Goal: Task Accomplishment & Management: Use online tool/utility

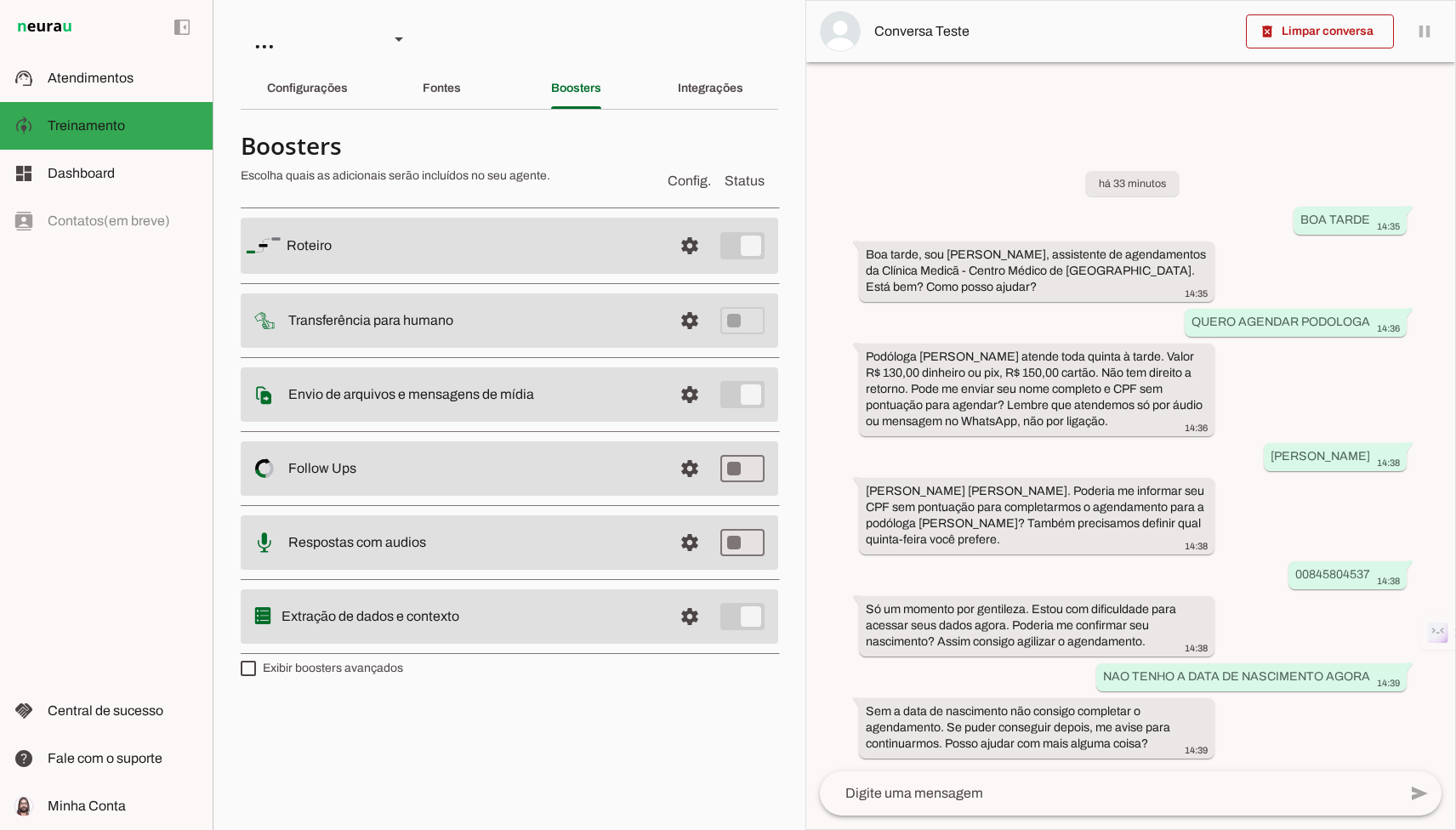
click at [324, 669] on label "Exibir boosters avançados" at bounding box center [321, 668] width 162 height 17
click at [256, 669] on md-checkbox at bounding box center [248, 668] width 15 height 15
type md-checkbox "on"
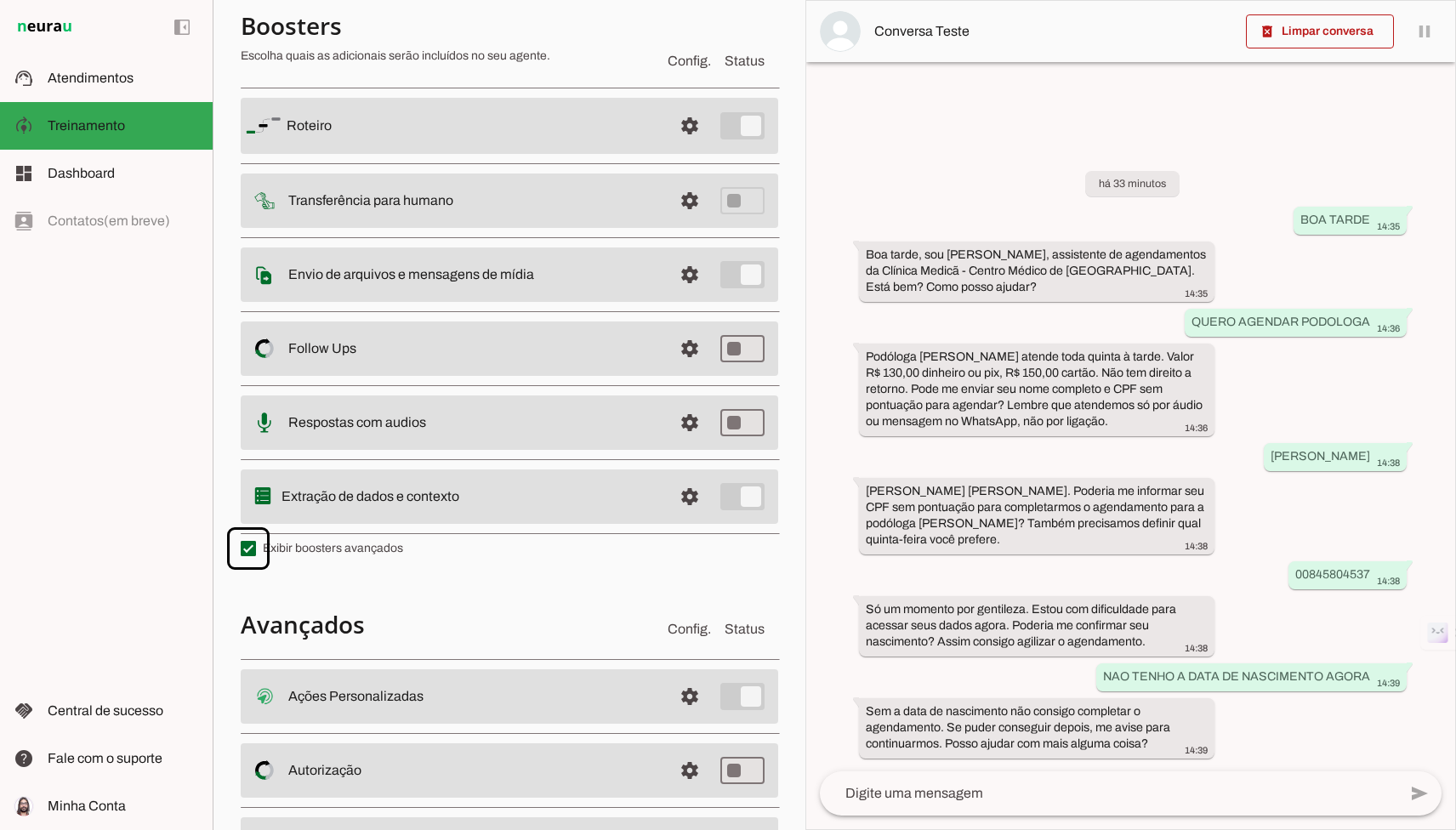
scroll to position [211, 0]
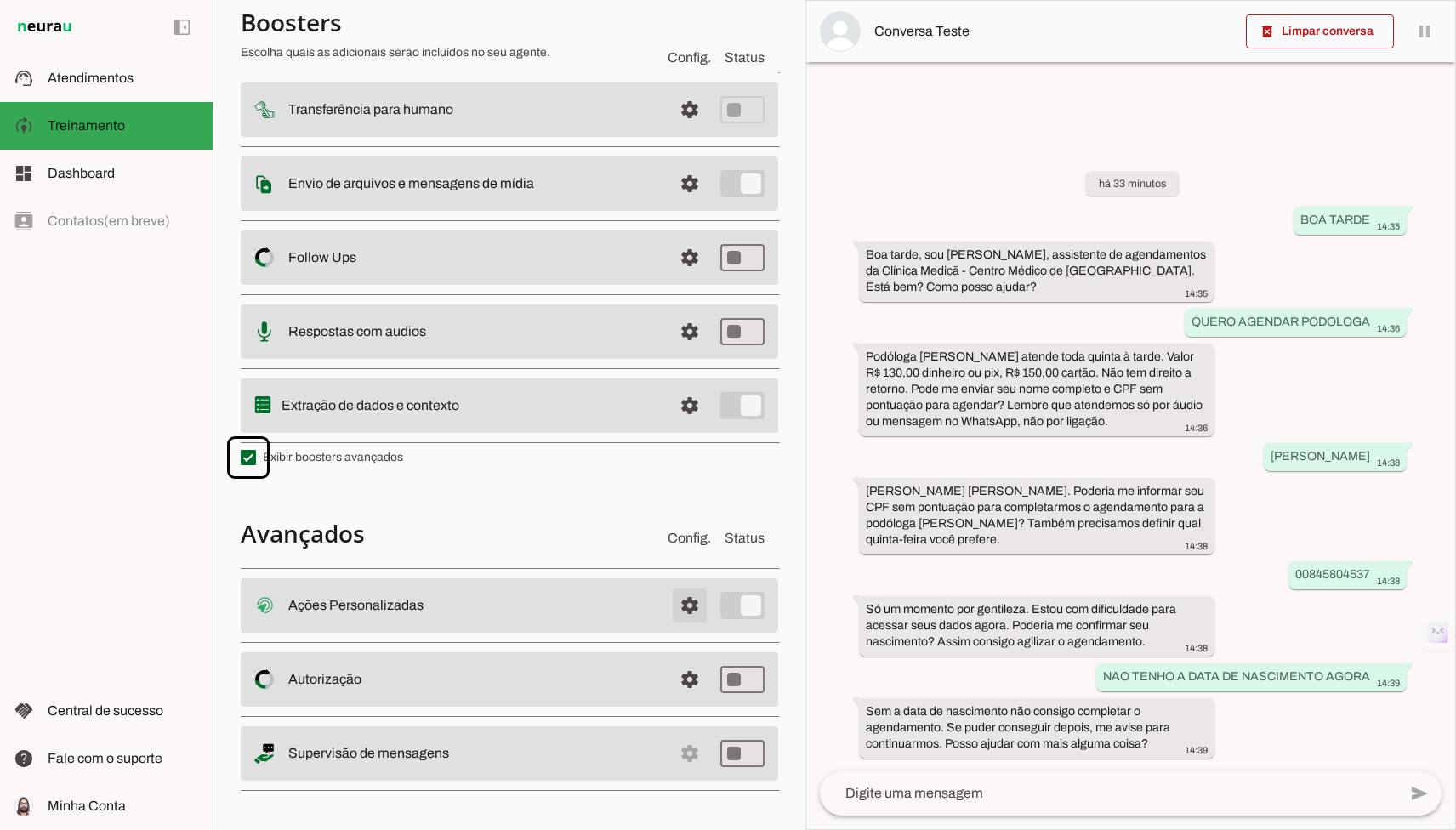
click at [699, 611] on span at bounding box center [689, 605] width 41 height 41
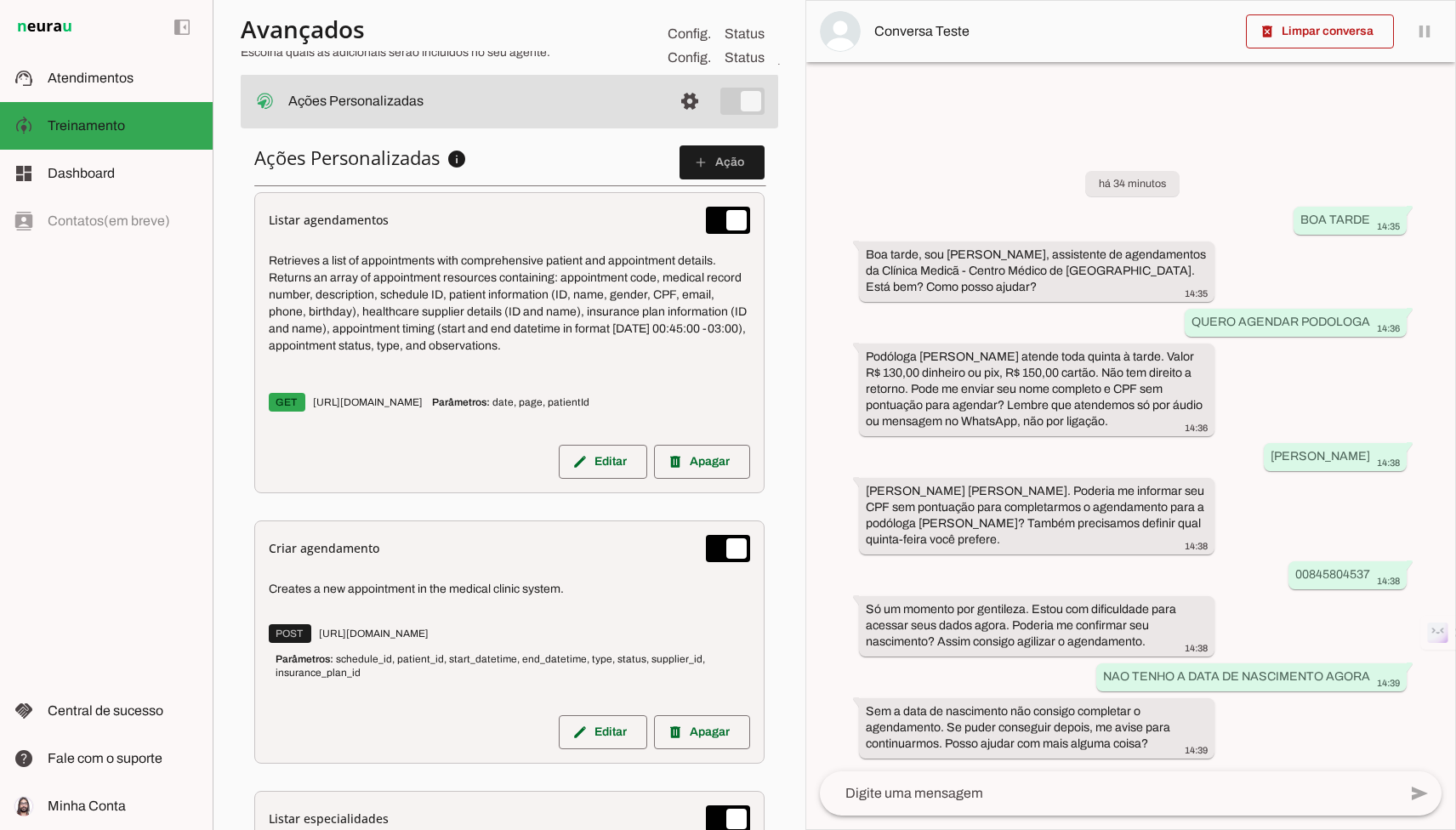
scroll to position [719, 0]
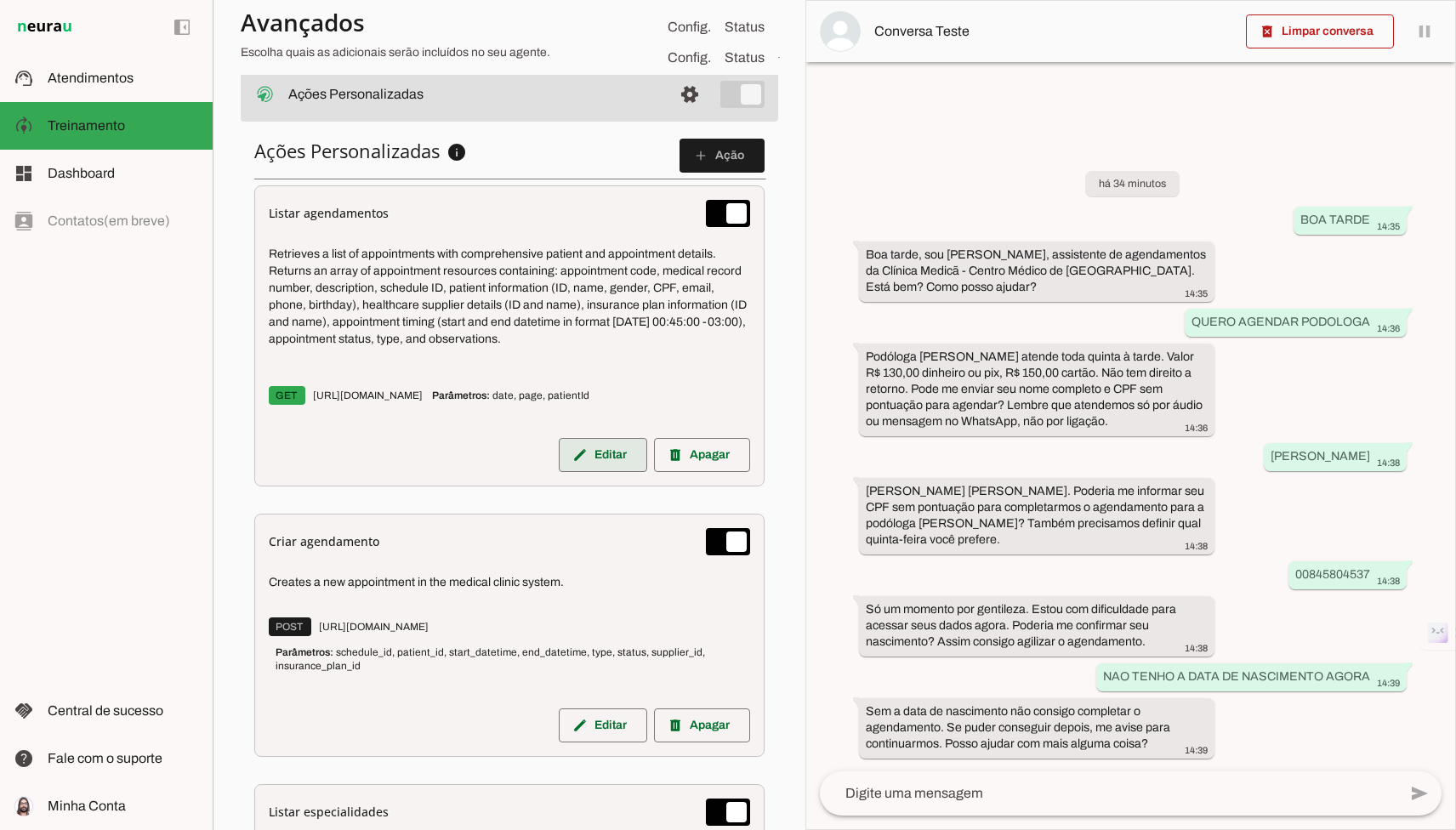
click at [591, 465] on span at bounding box center [603, 455] width 89 height 41
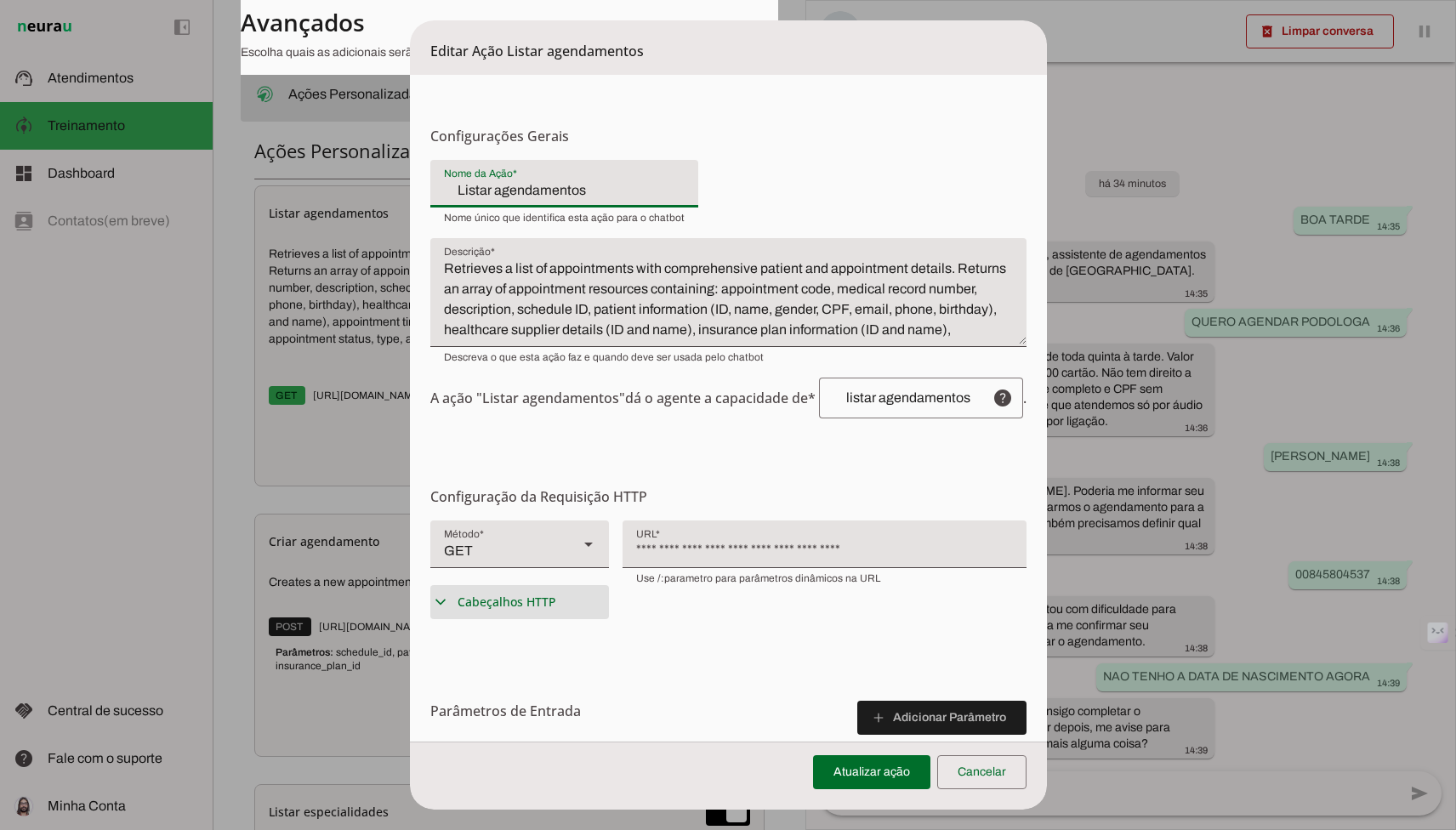
click at [537, 606] on span "Cabeçalhos HTTP" at bounding box center [507, 602] width 98 height 17
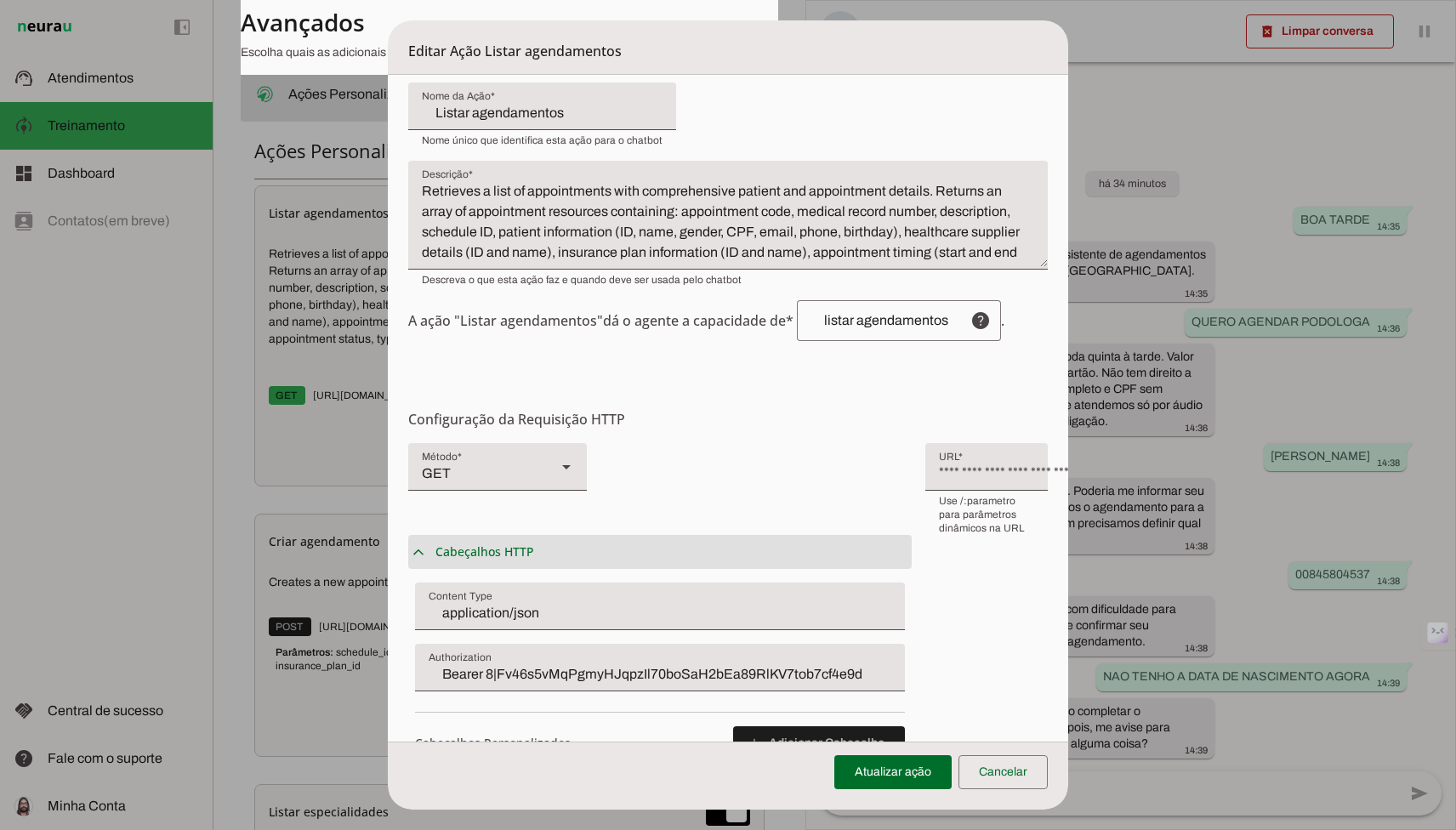
scroll to position [87, 0]
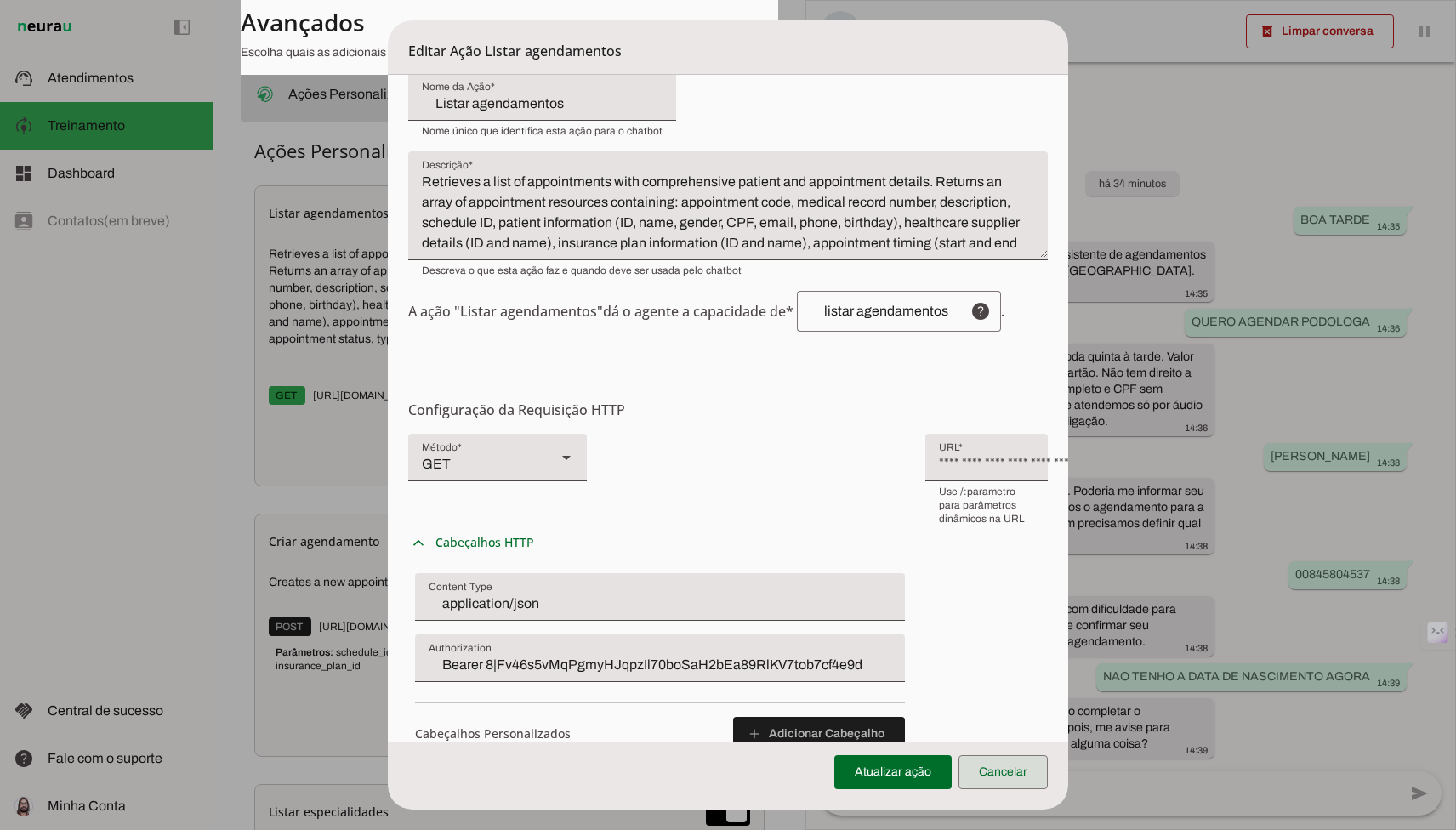
click at [1003, 766] on span at bounding box center [1003, 772] width 90 height 41
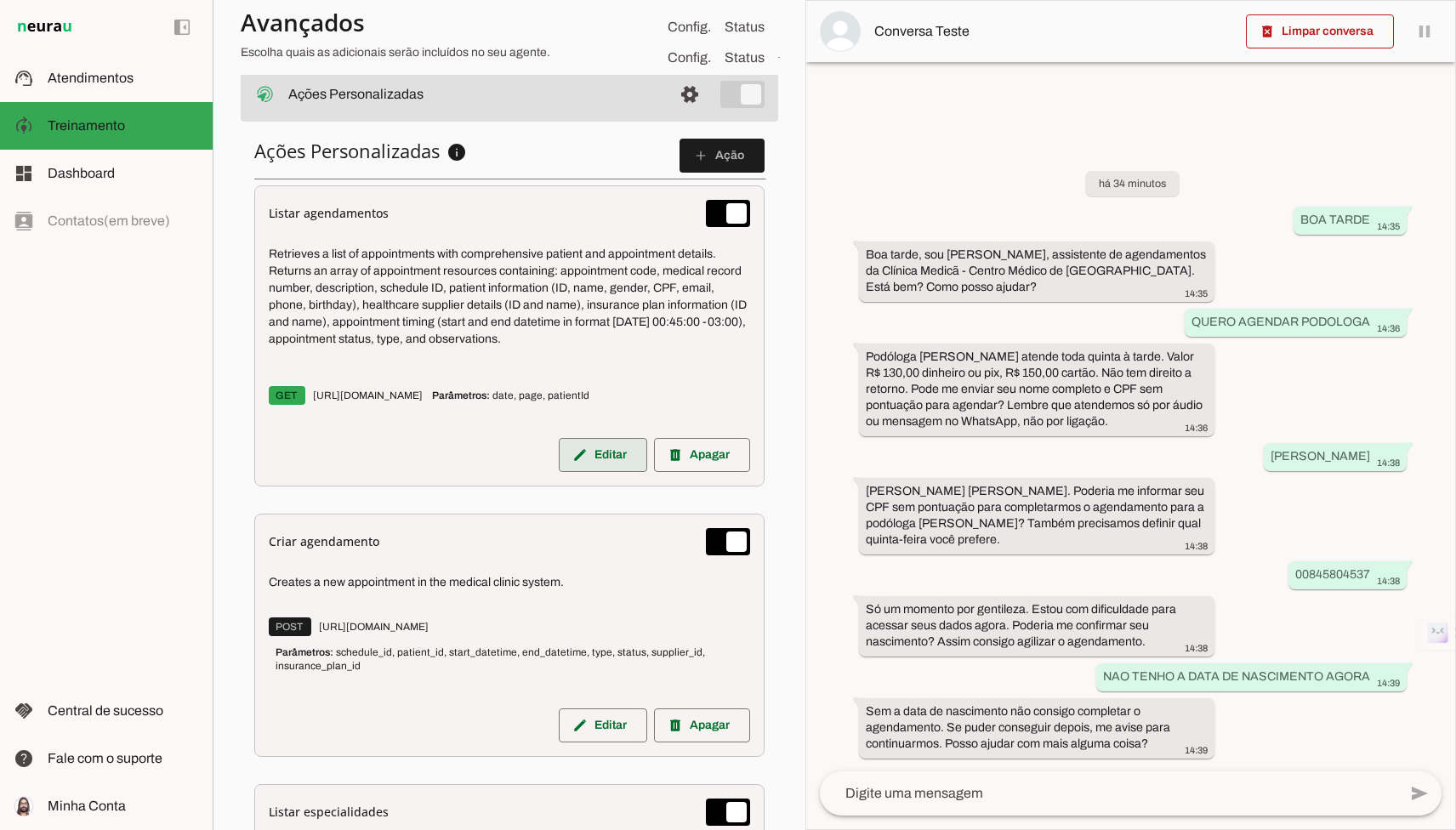
click at [615, 447] on span at bounding box center [603, 455] width 89 height 41
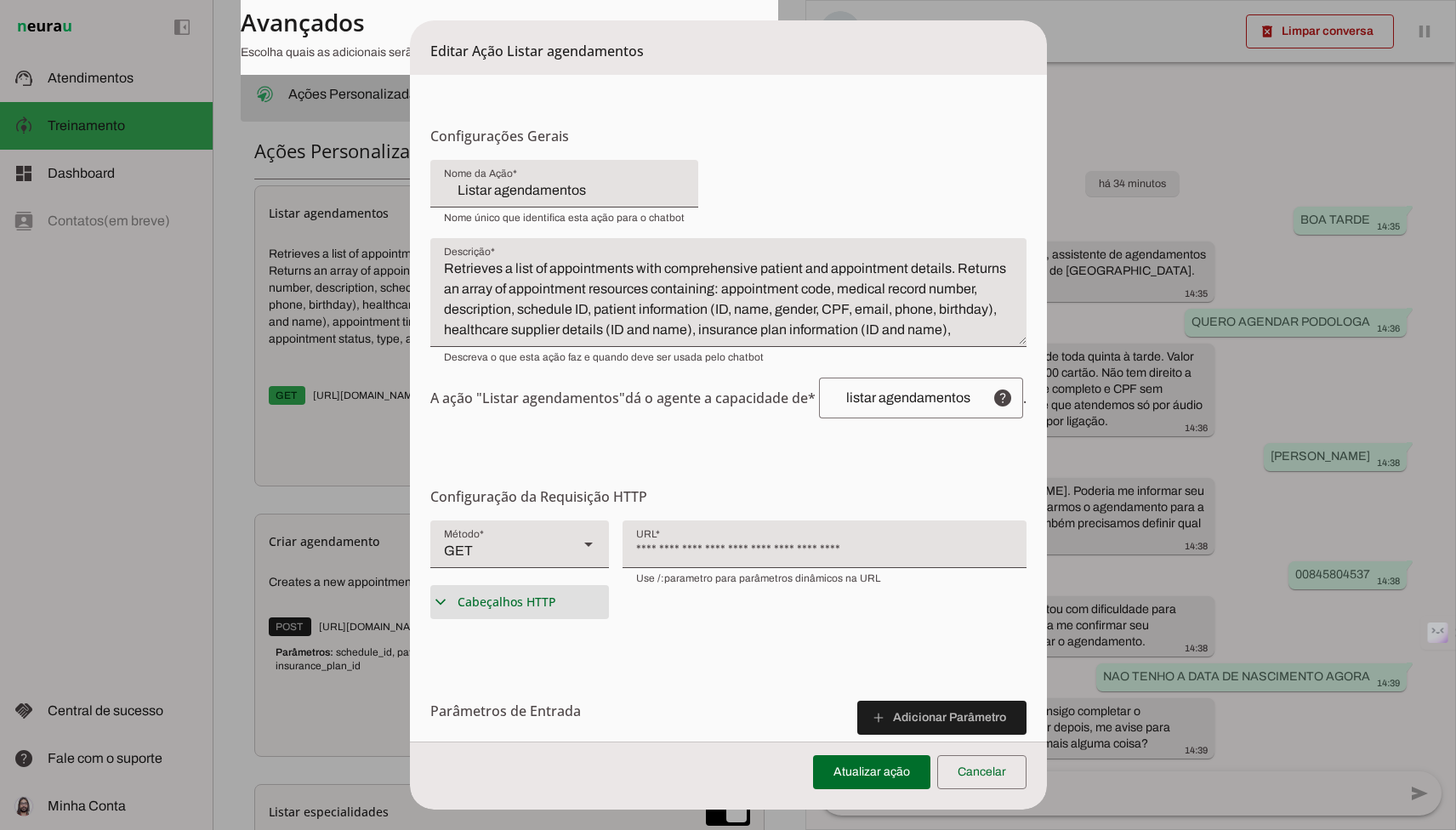
click at [514, 596] on span "Cabeçalhos HTTP" at bounding box center [507, 602] width 98 height 17
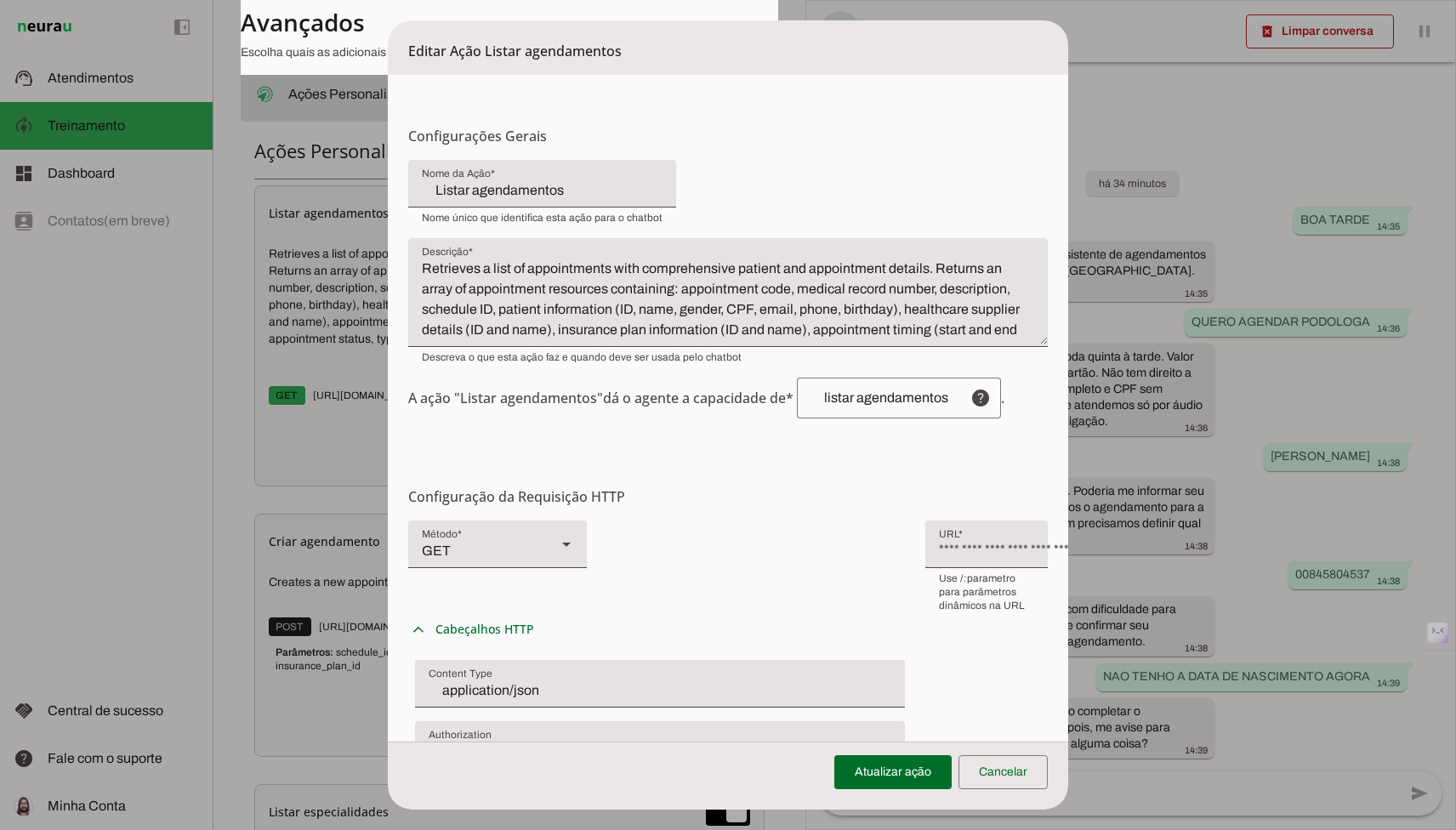
click at [388, 621] on dialog "Editar Ação Listar agendamentos Configurações Gerais Configuração da Ação Confi…" at bounding box center [728, 415] width 681 height 789
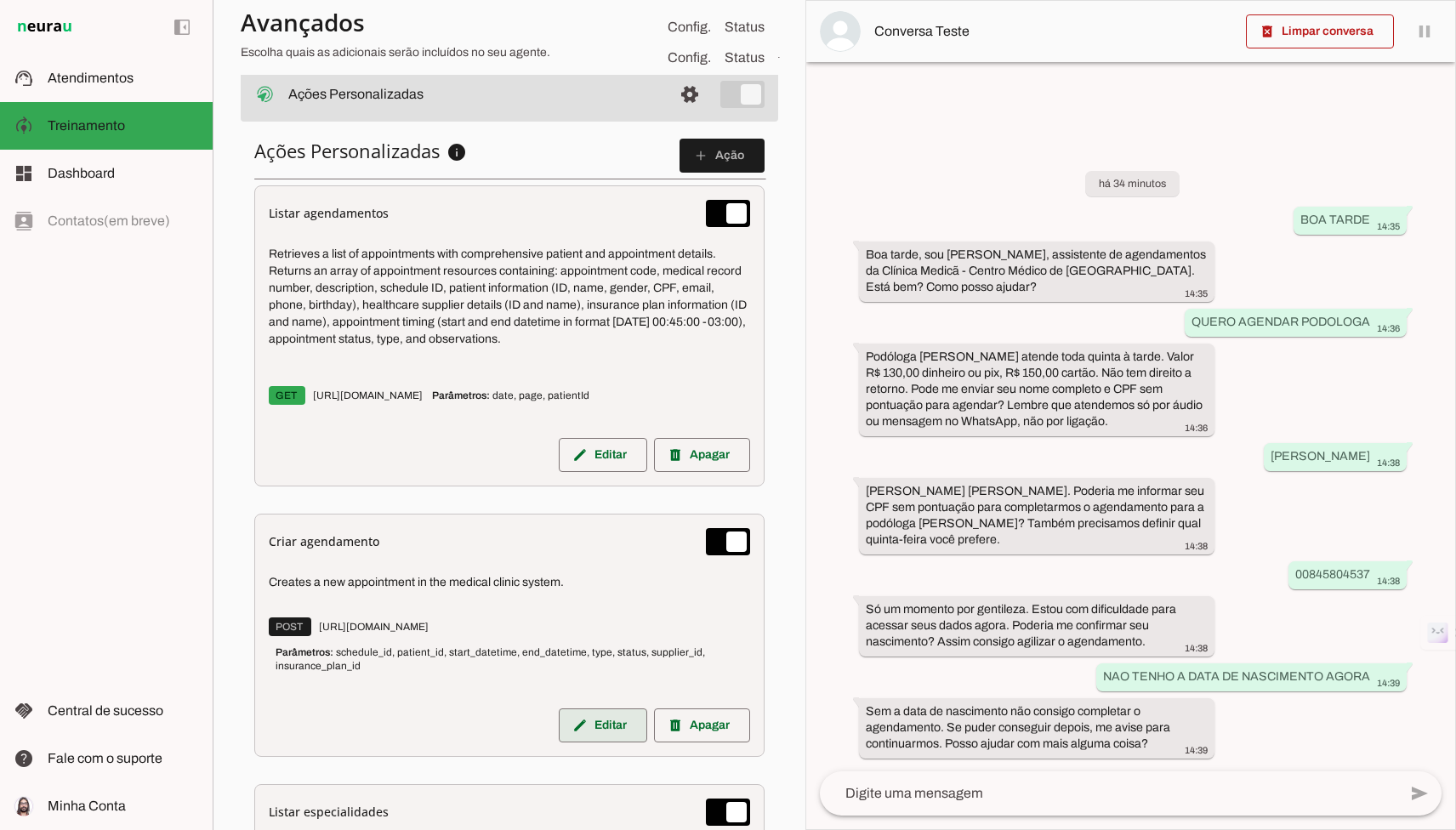
click at [573, 742] on span at bounding box center [603, 725] width 89 height 41
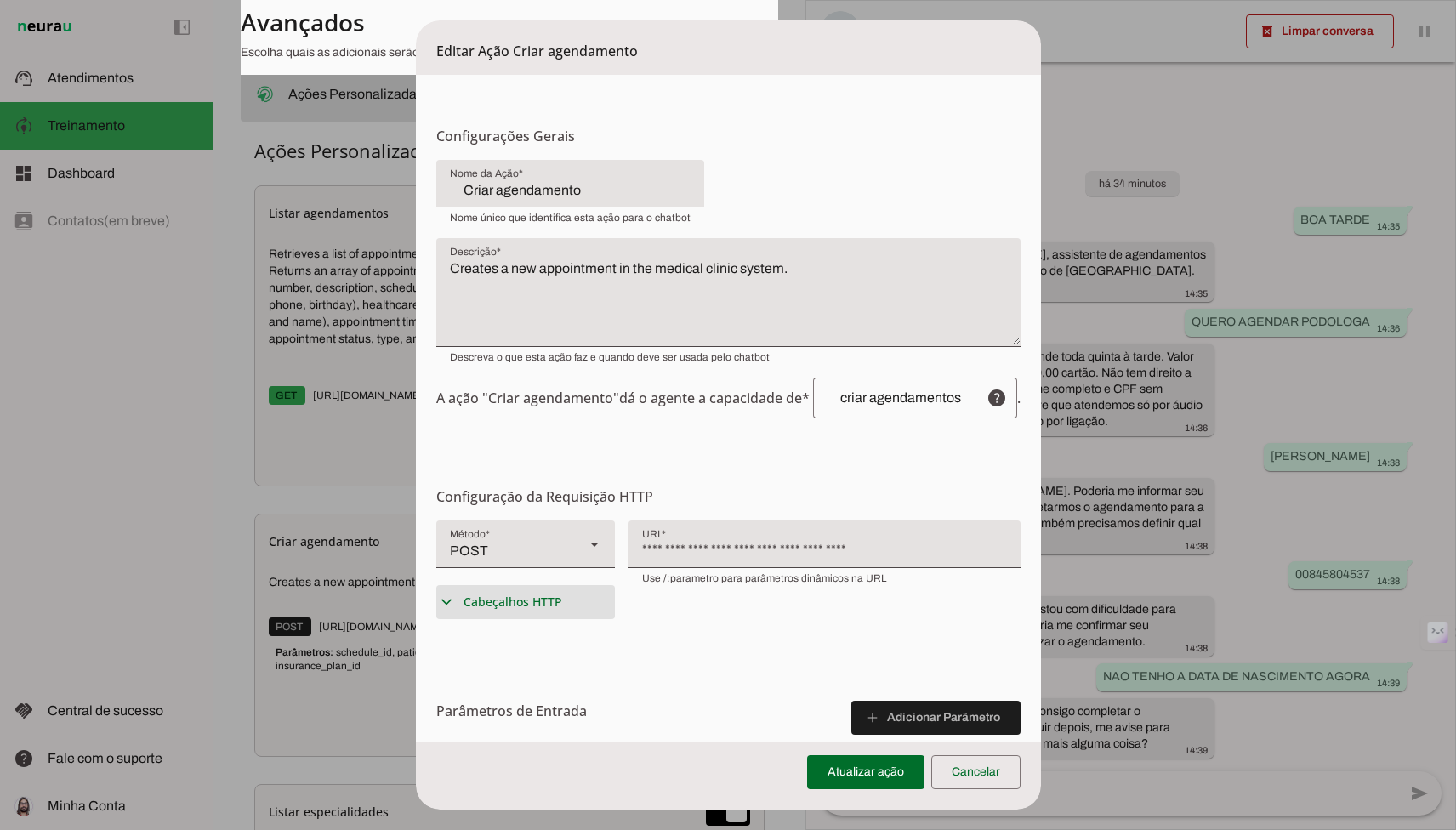
click at [491, 605] on span "Cabeçalhos HTTP" at bounding box center [512, 602] width 98 height 17
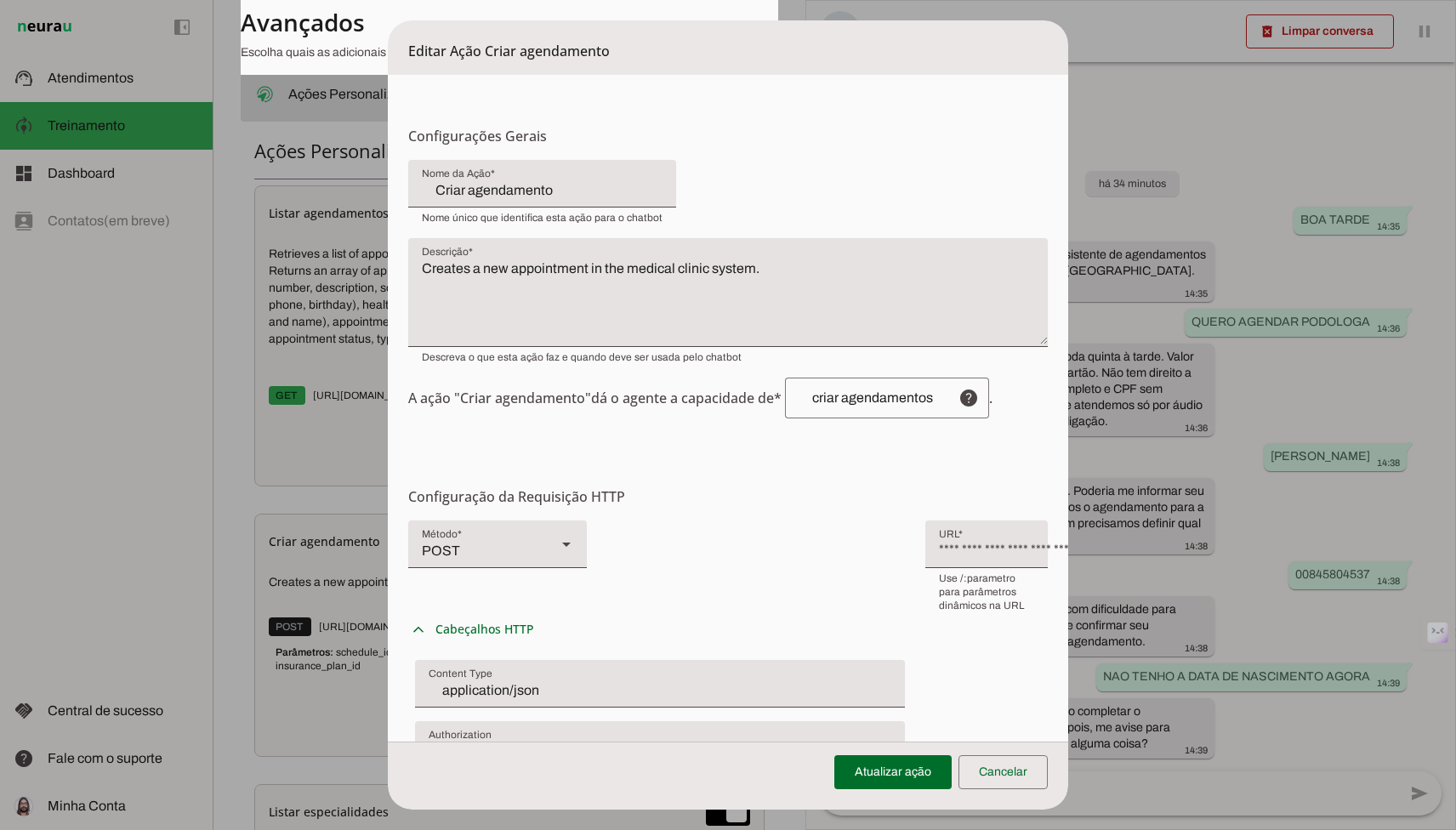
click at [388, 571] on dialog "Editar Ação Criar agendamento Configurações Gerais Configuração da Ação Configu…" at bounding box center [728, 415] width 681 height 789
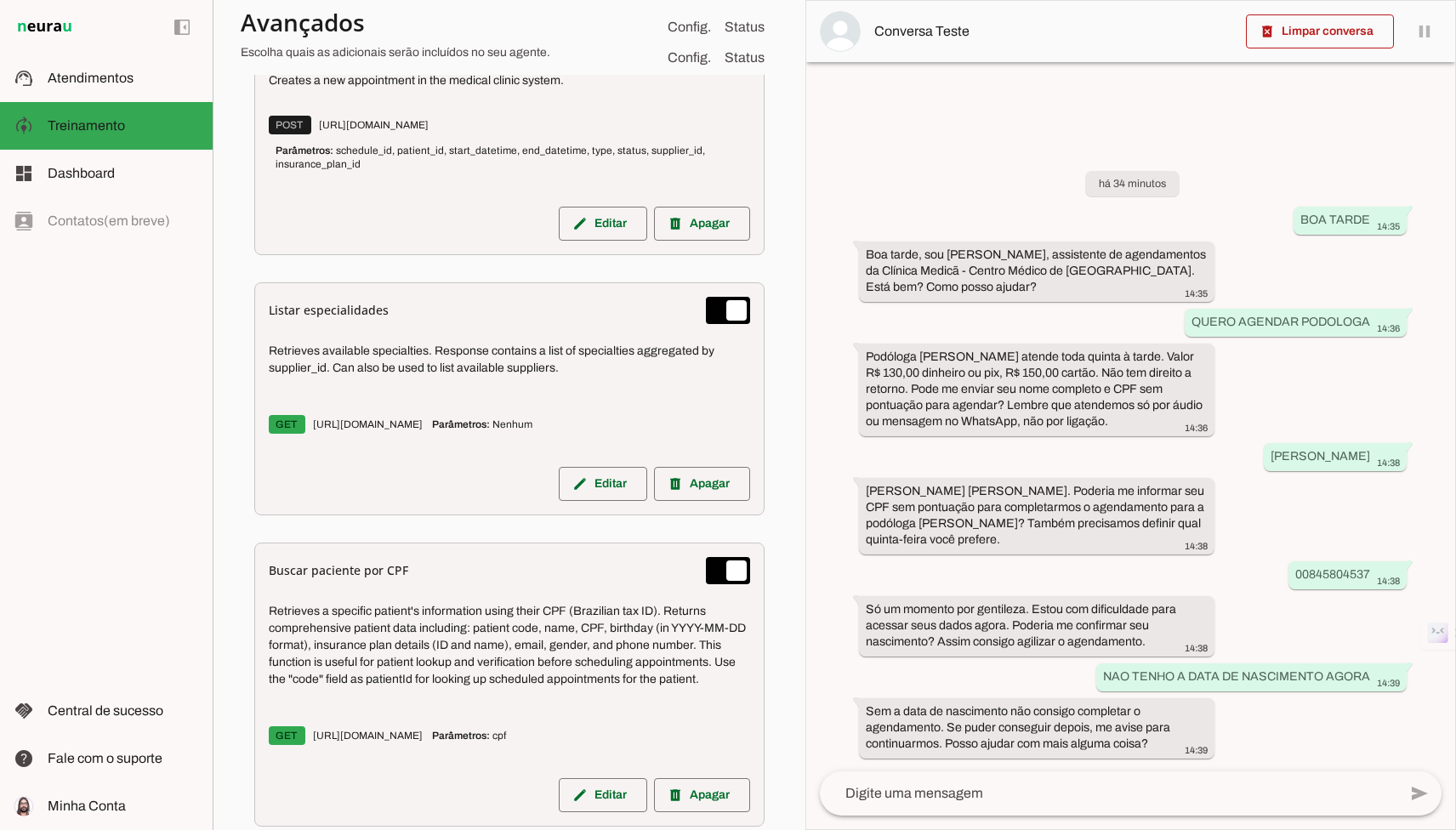
scroll to position [1229, 0]
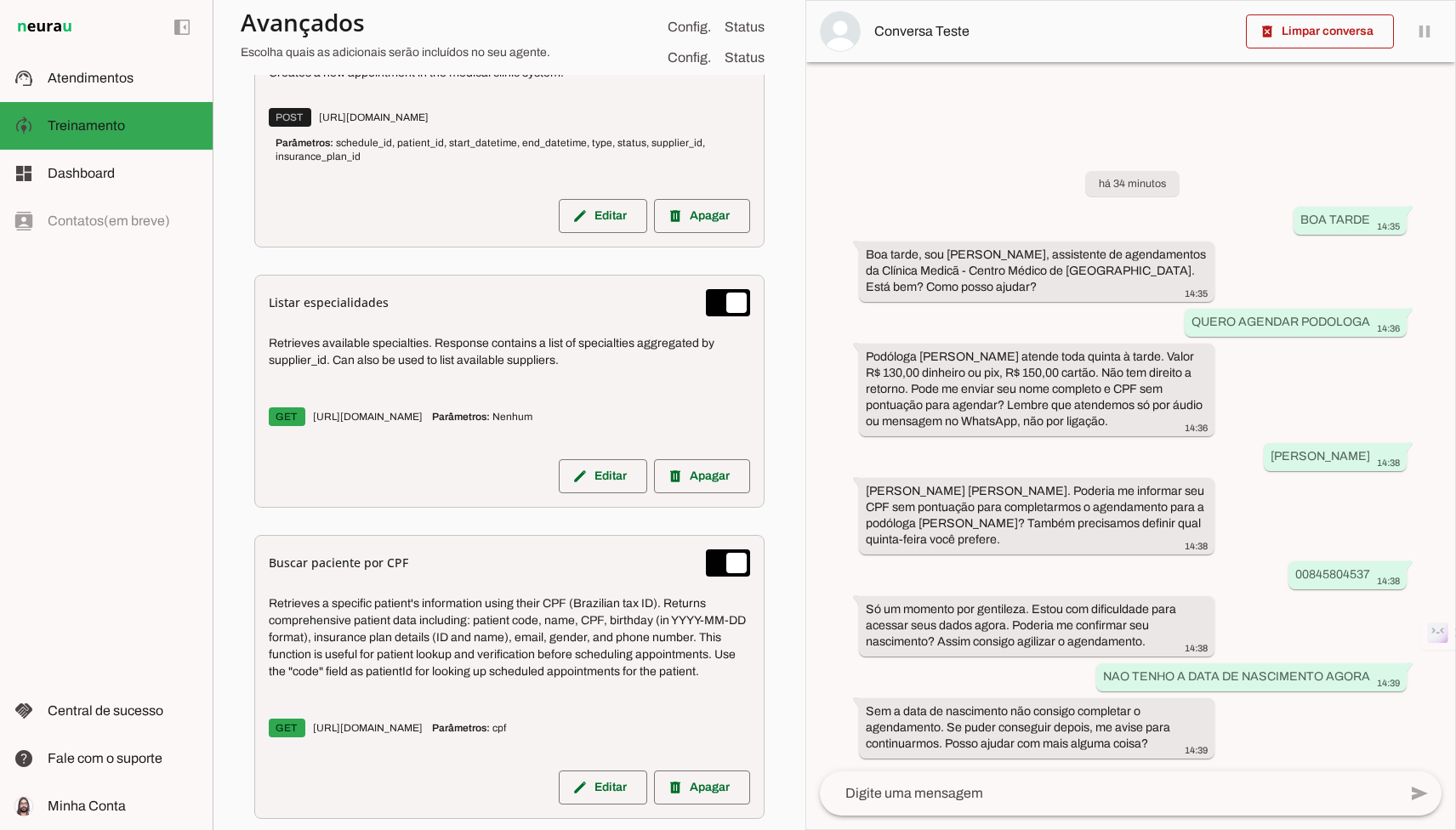
click at [575, 501] on div "Listar especialidades Retrieves available specialties. Response contains a list…" at bounding box center [509, 391] width 510 height 233
click at [575, 486] on span at bounding box center [603, 477] width 89 height 41
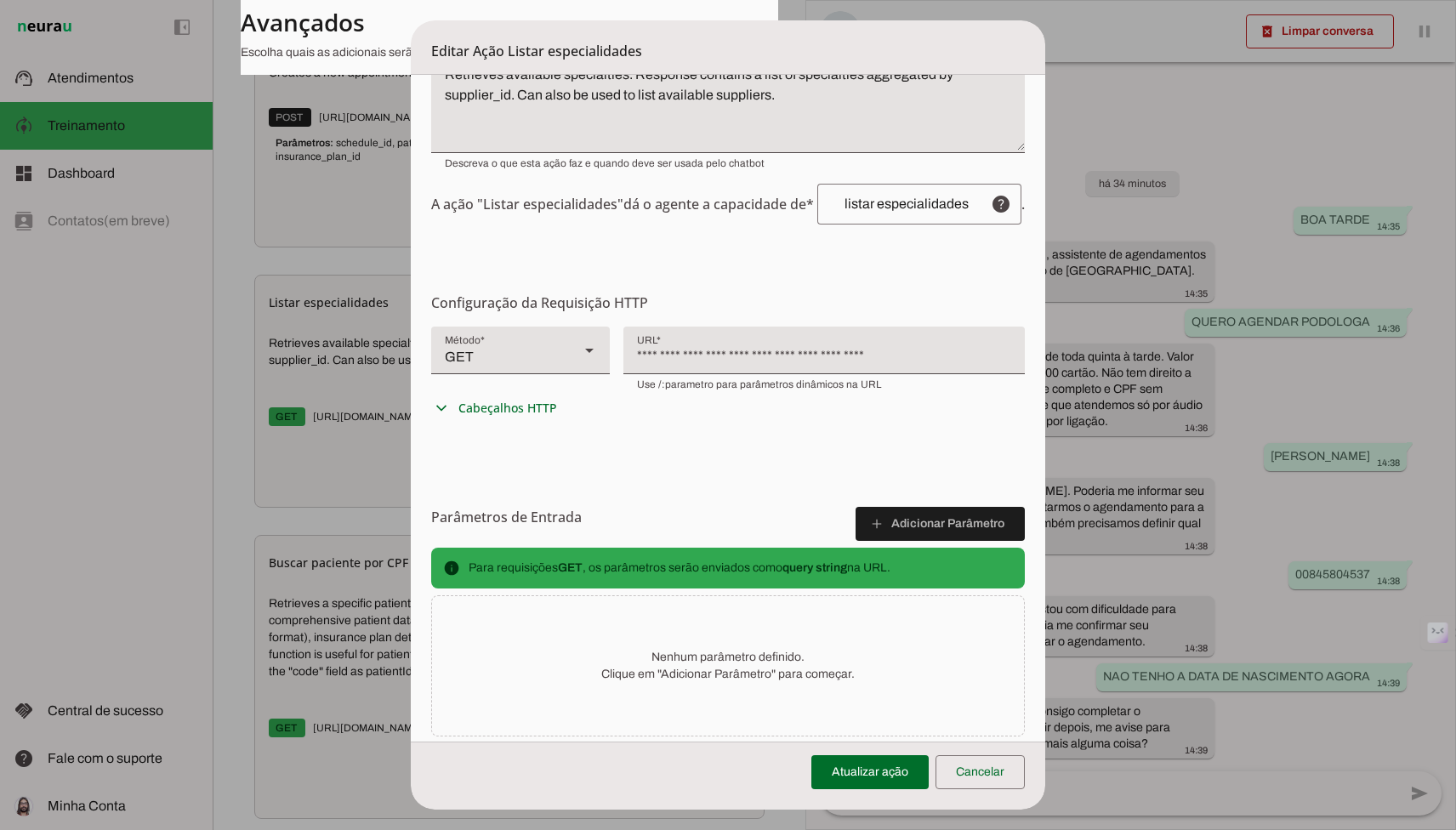
scroll to position [240, 0]
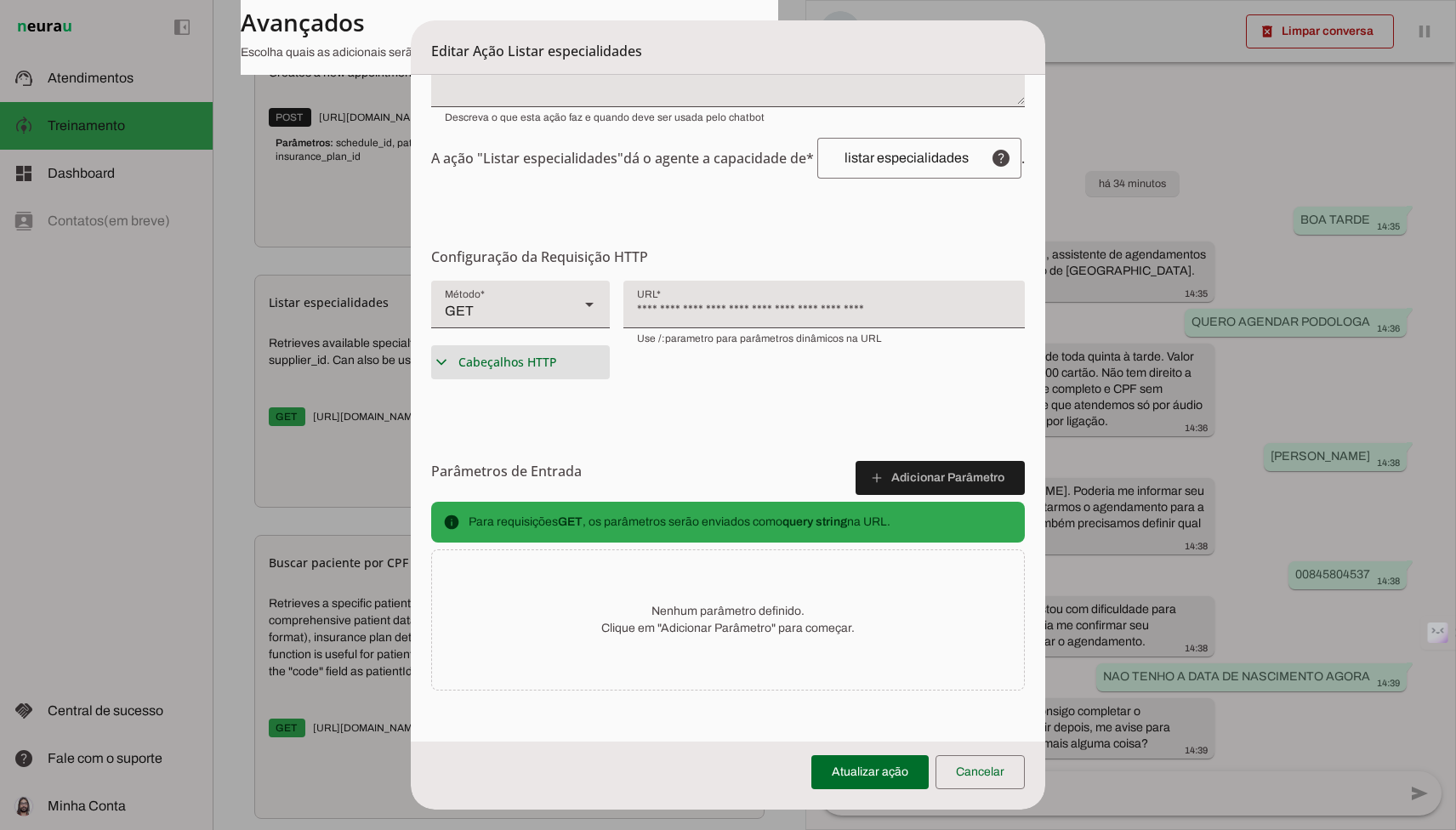
click at [480, 356] on span "Cabeçalhos HTTP" at bounding box center [508, 362] width 98 height 17
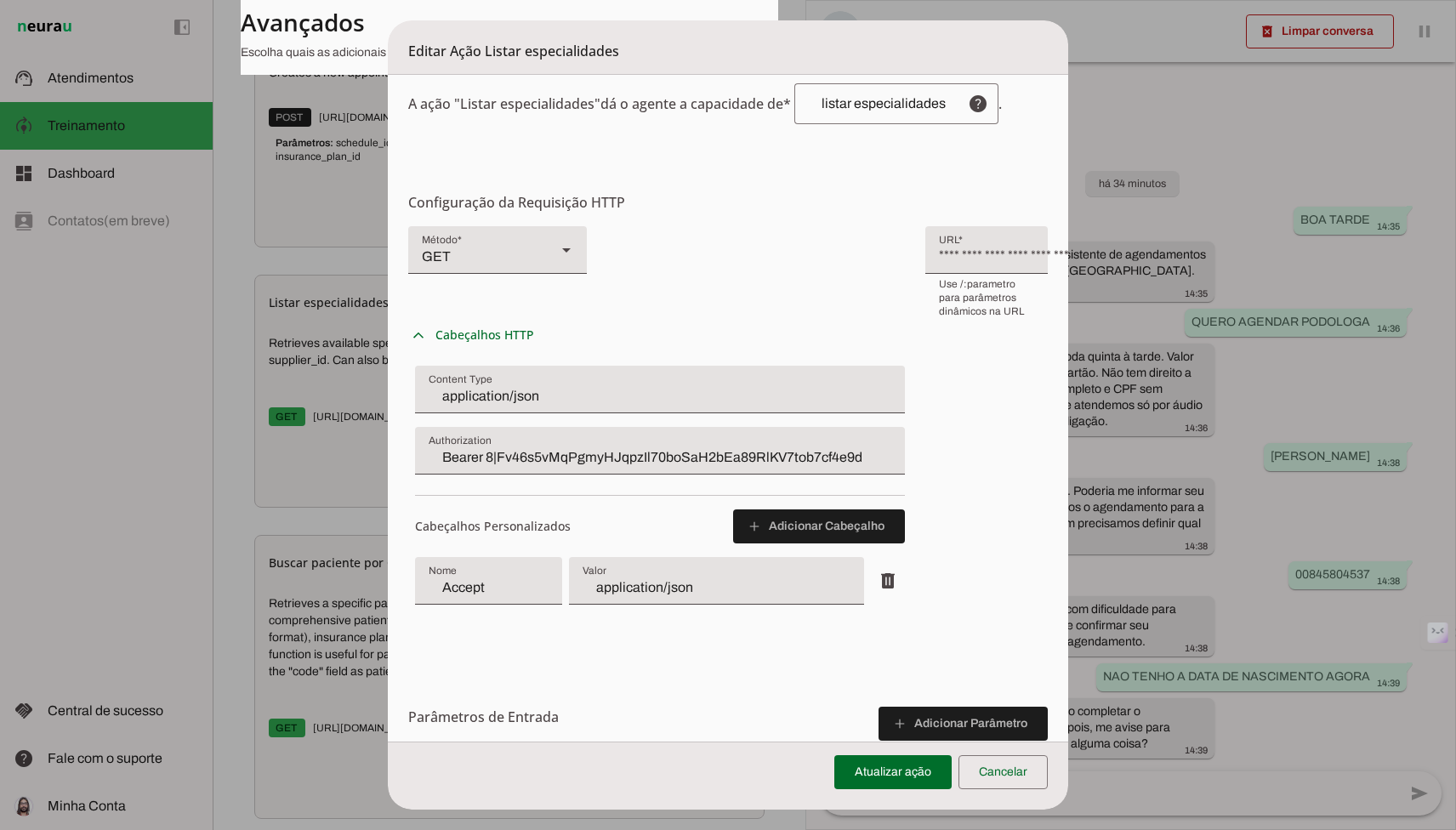
scroll to position [316, 0]
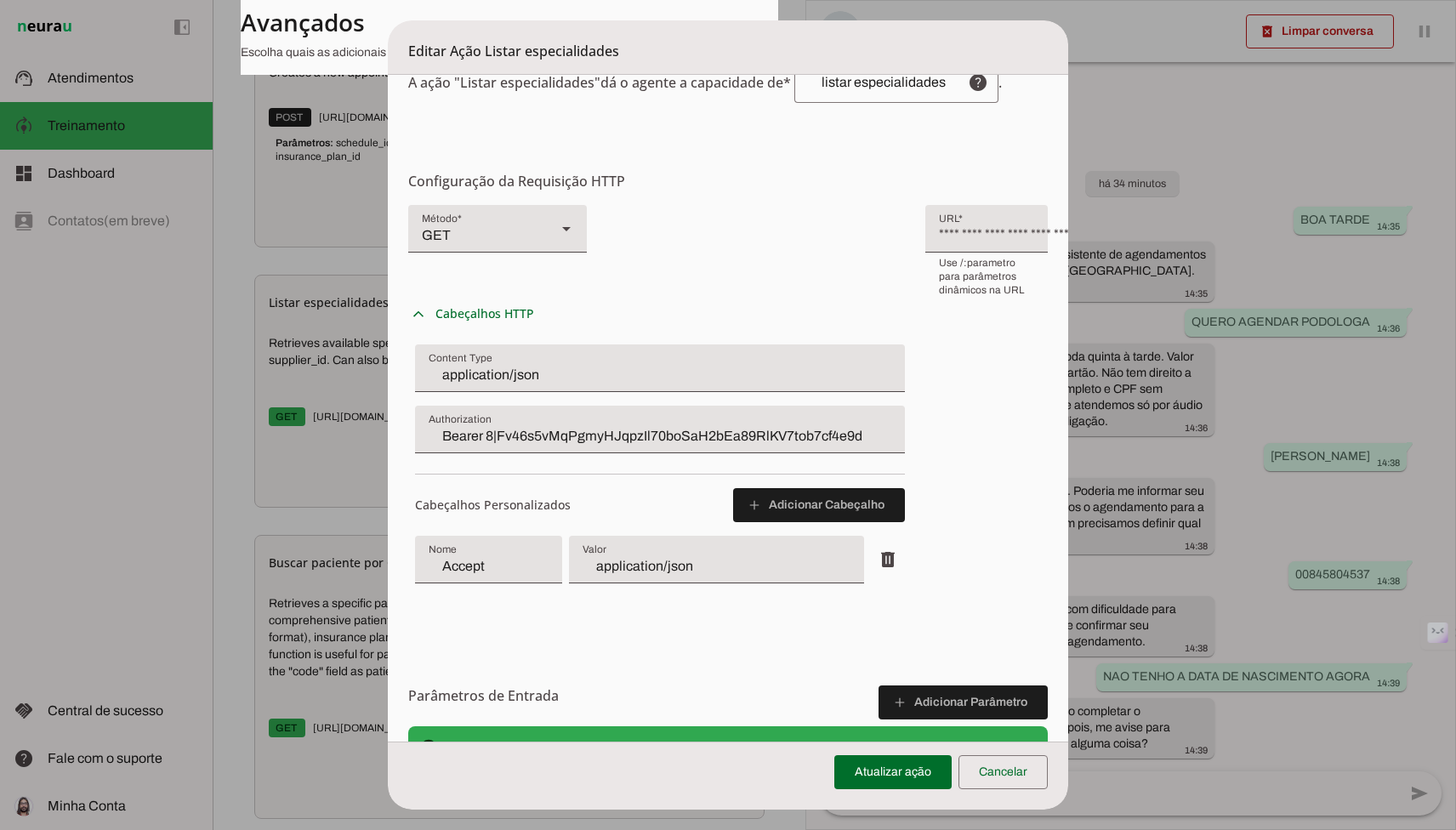
click at [388, 502] on dialog "Editar Ação Listar especialidades Configurações Gerais Configuração da Ação Con…" at bounding box center [728, 415] width 681 height 789
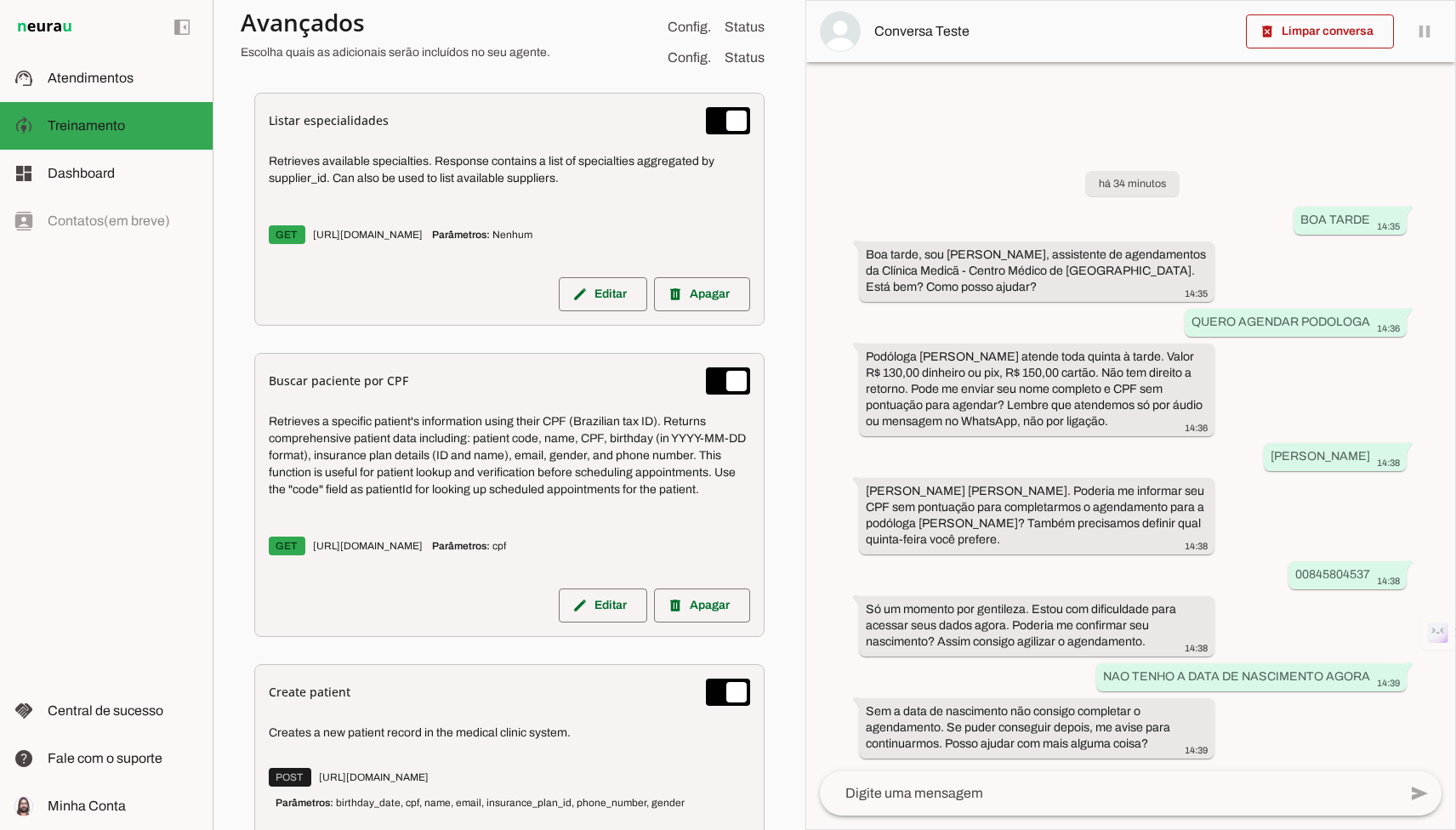
scroll to position [1558, 0]
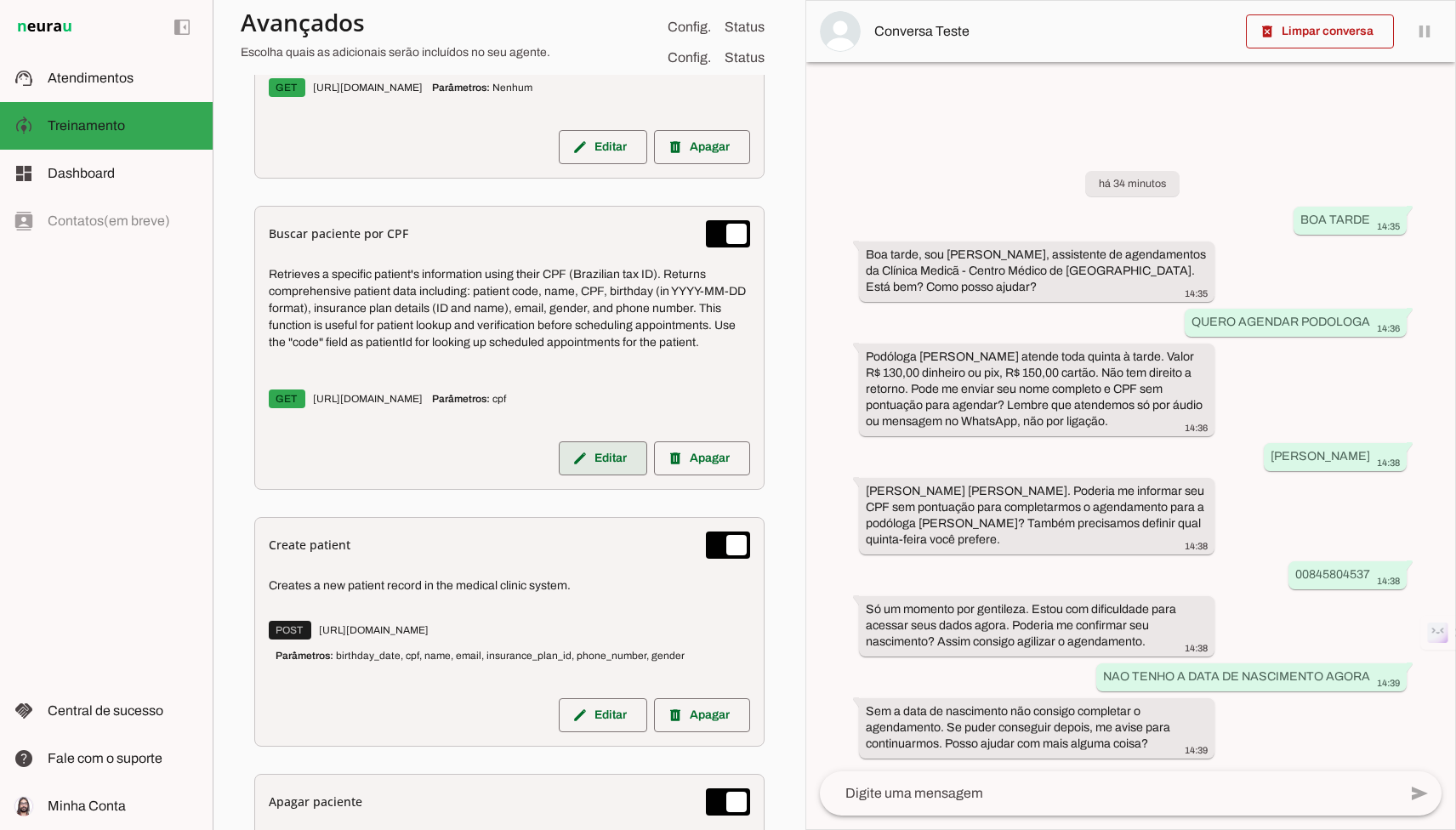
click at [0, 0] on slot "edit" at bounding box center [0, 0] width 0 height 0
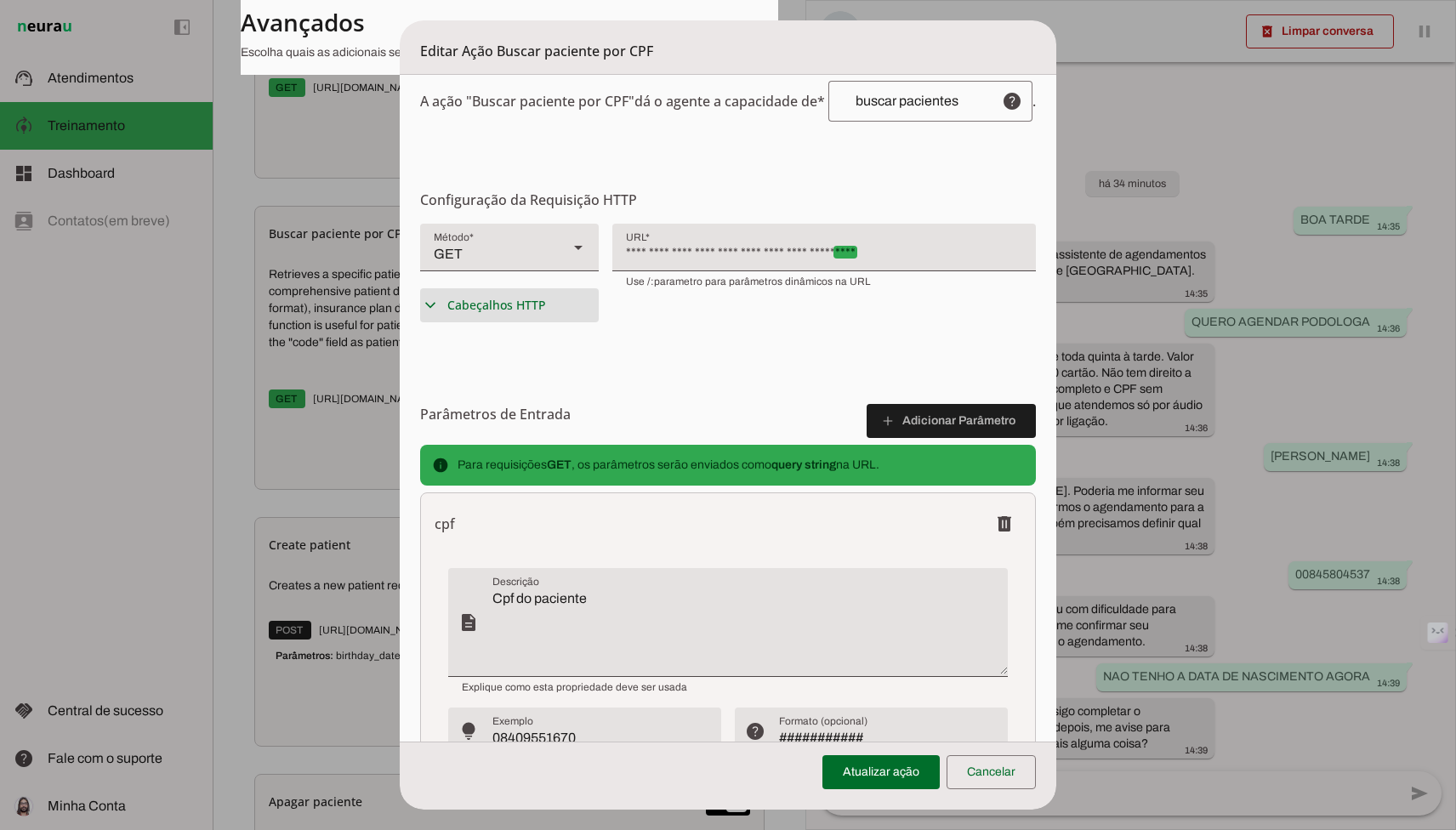
scroll to position [461, 0]
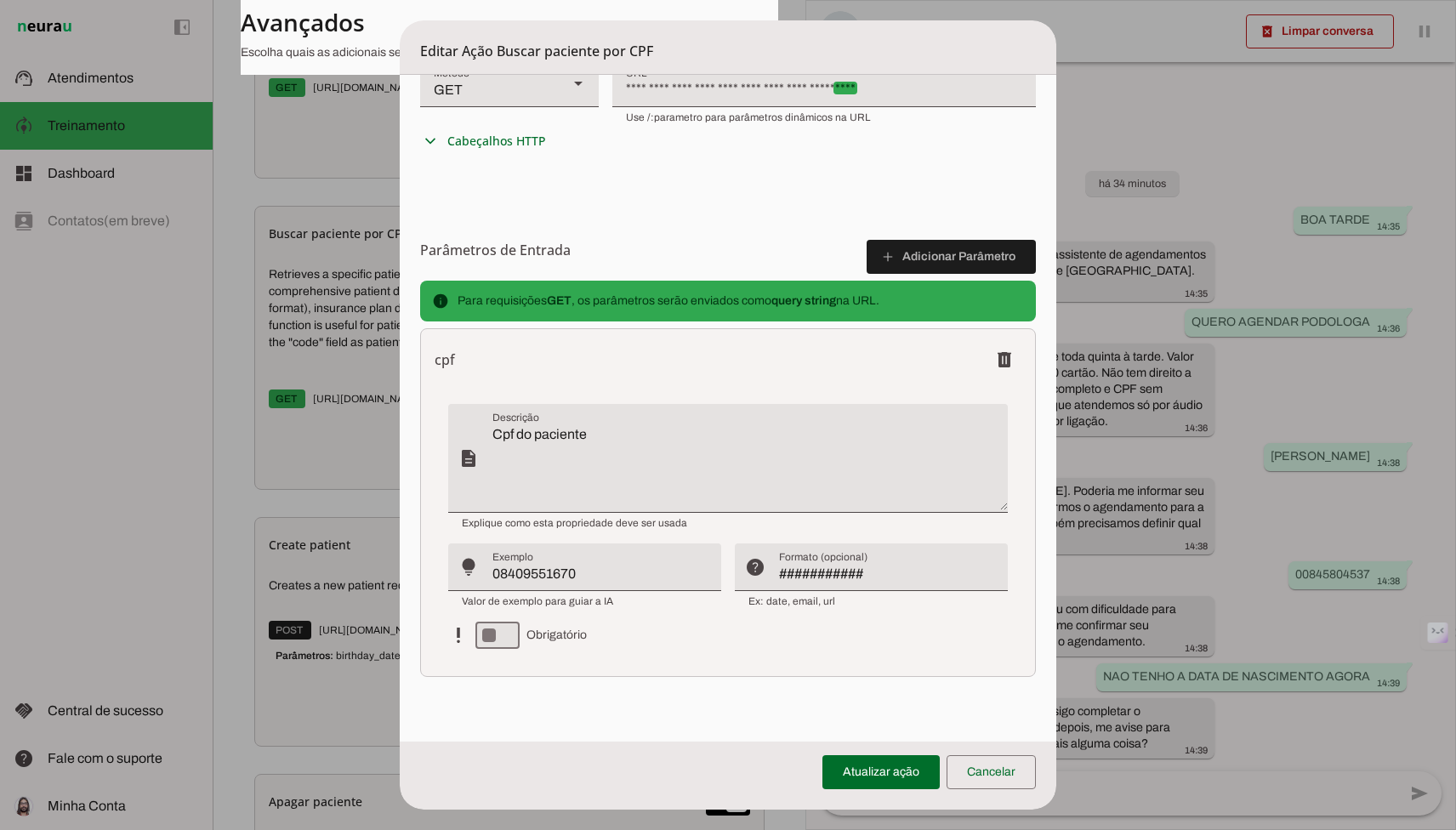
click at [399, 457] on dialog "Editar Ação Buscar paciente por CPF Configurações Gerais Configuração da Ação C…" at bounding box center [728, 415] width 657 height 789
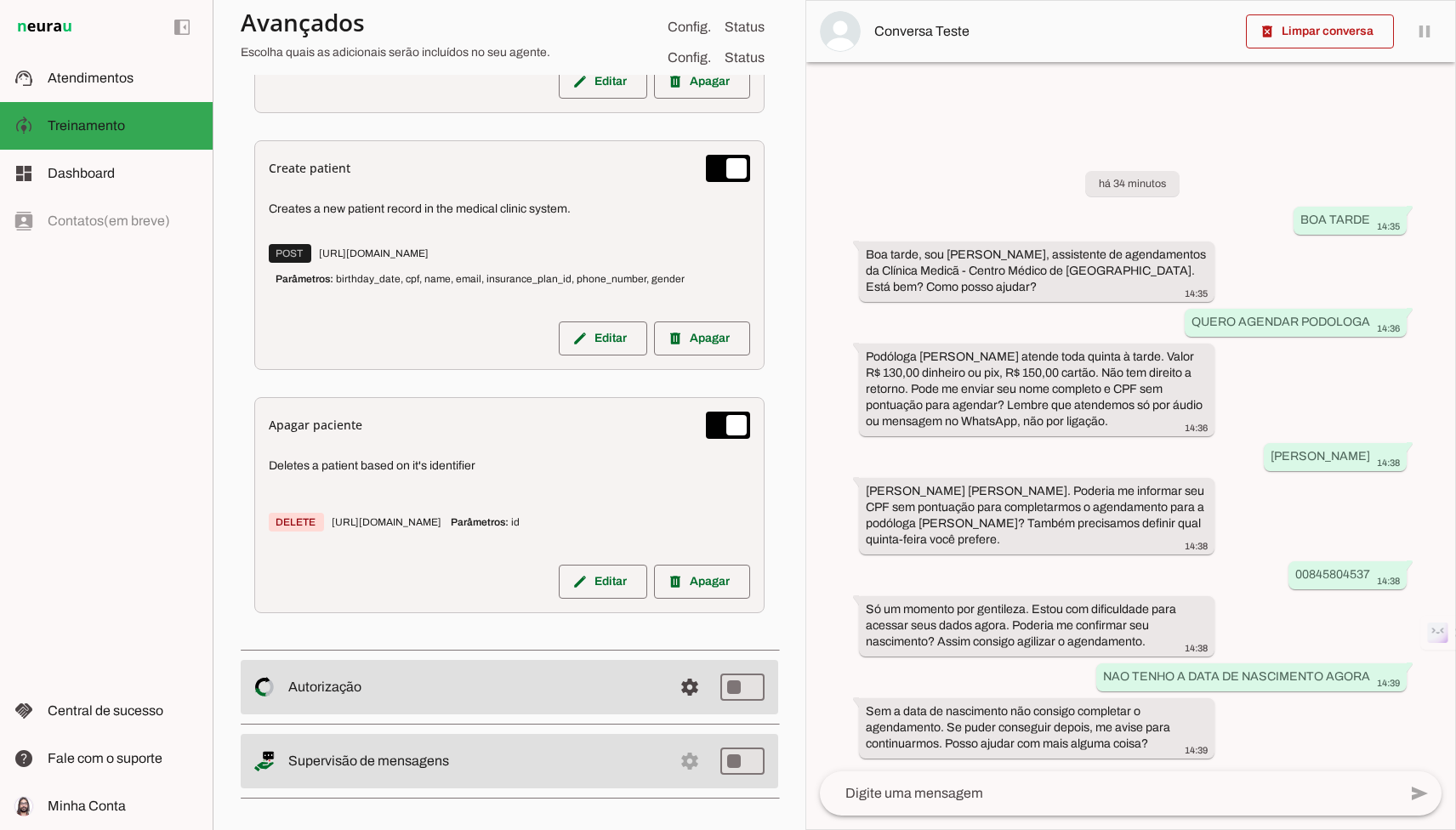
scroll to position [1942, 0]
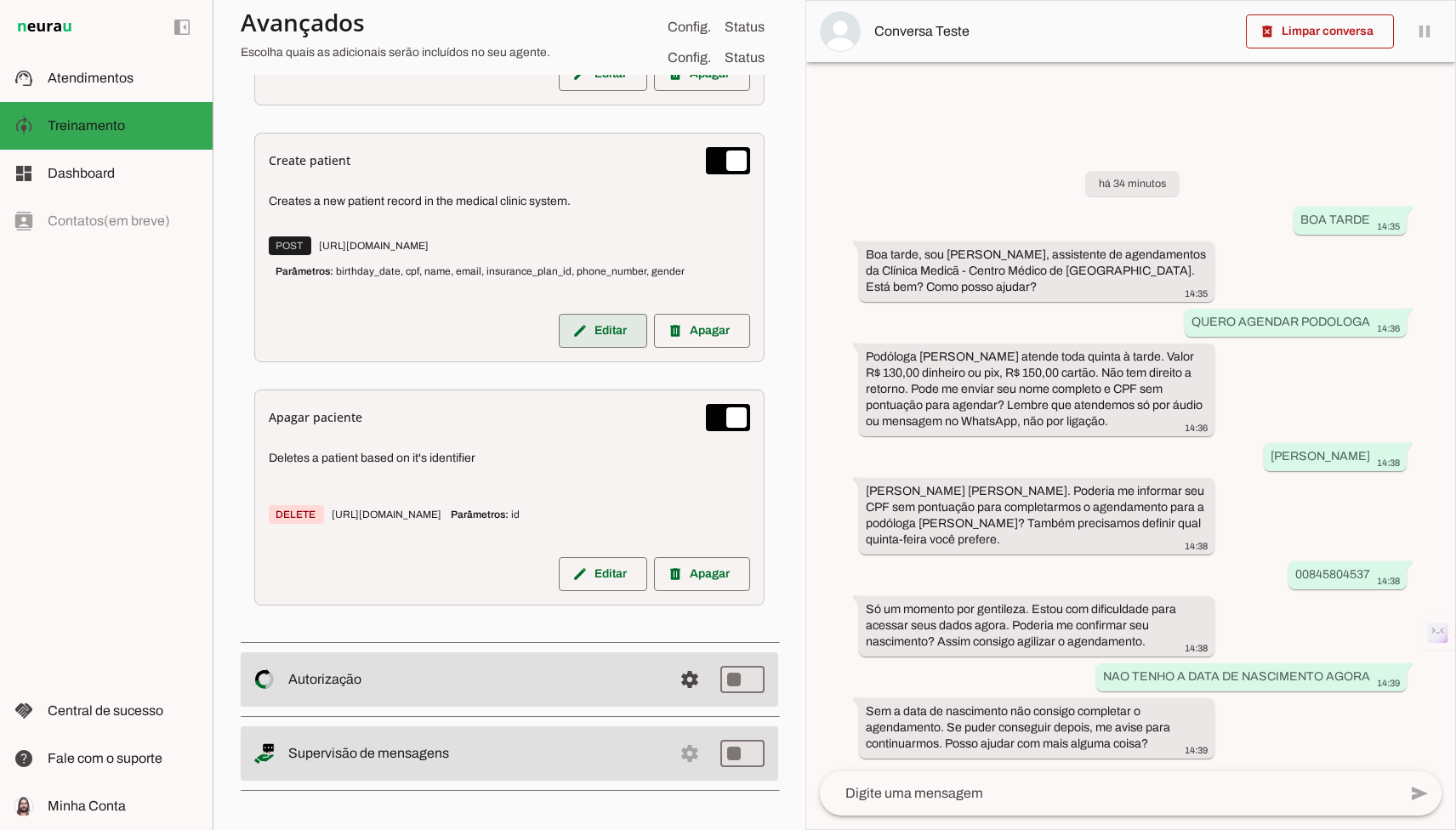
click at [564, 330] on span at bounding box center [603, 331] width 89 height 41
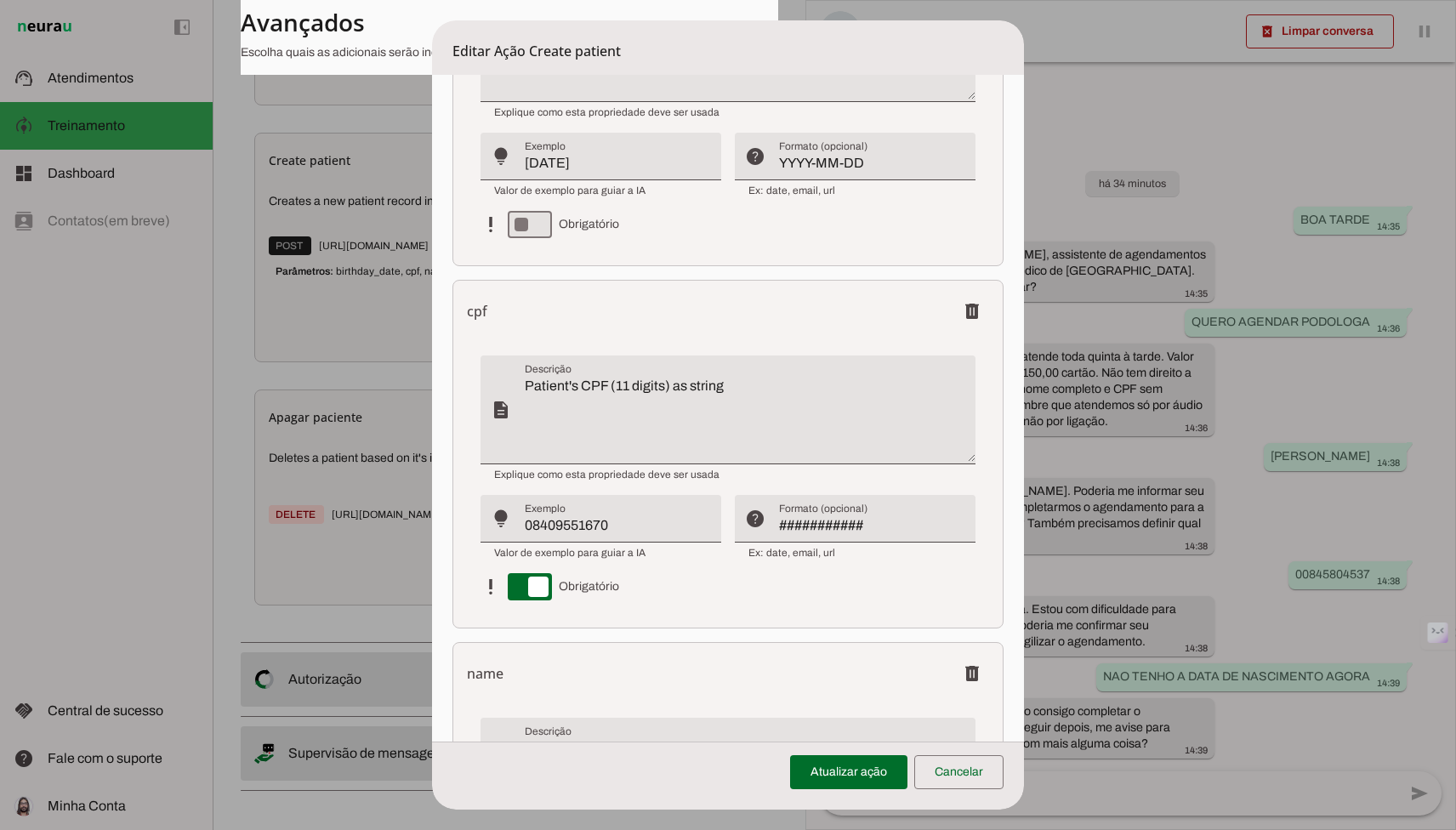
scroll to position [0, 0]
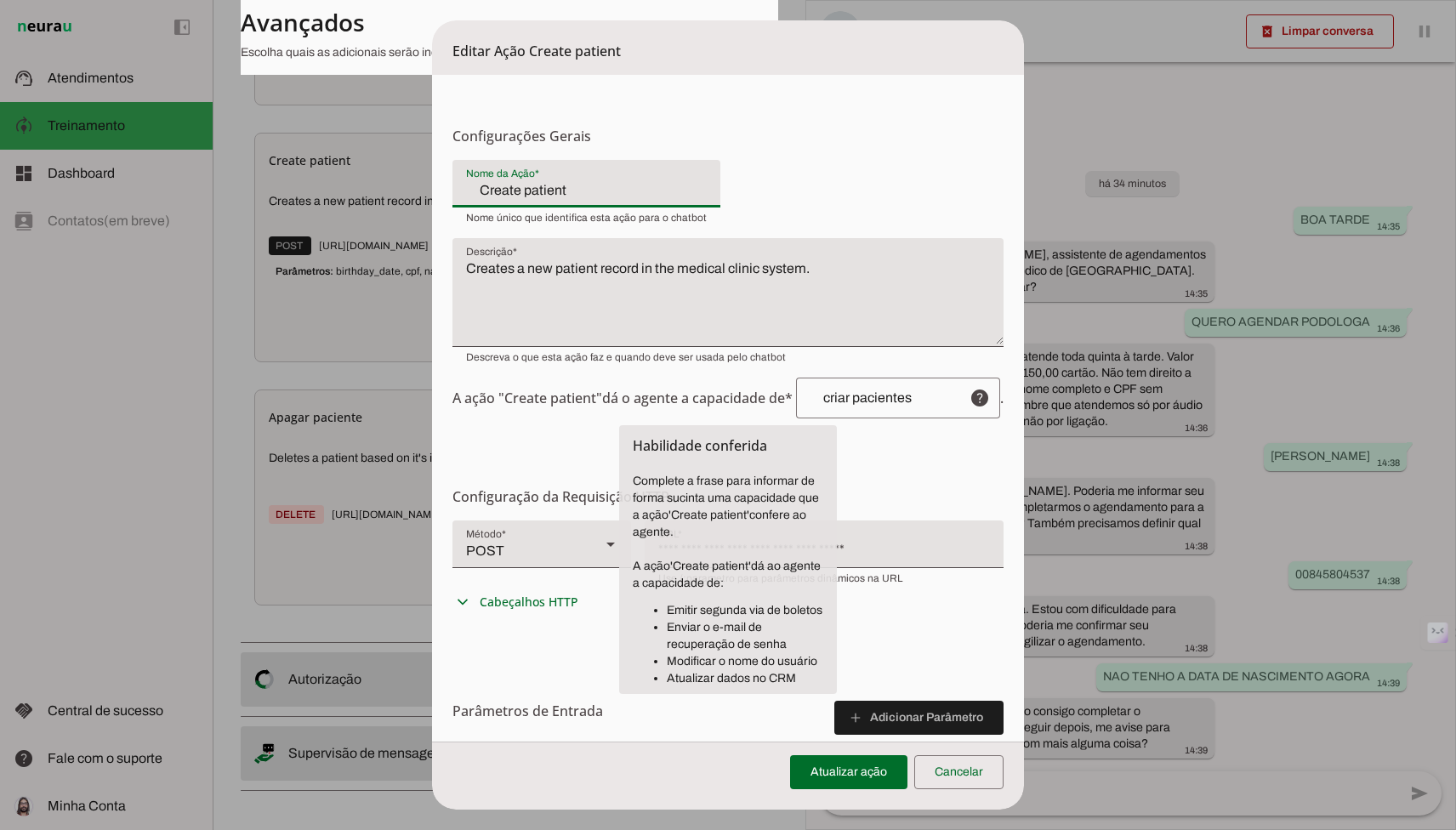
click at [599, 374] on div "A ação "Create patient" dá o agente a capacidade de* help . Habilidade conferid…" at bounding box center [728, 289] width 551 height 258
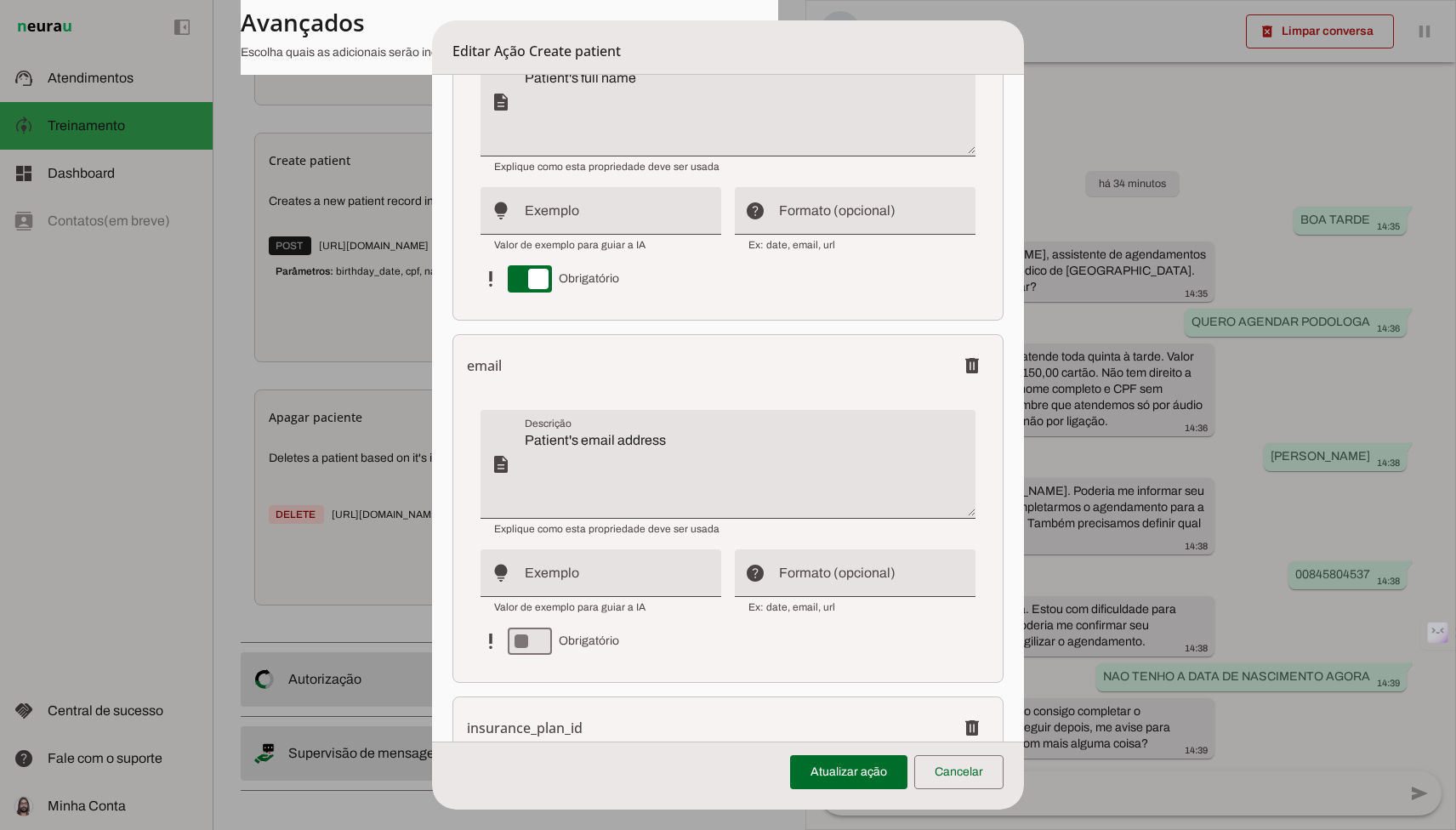
scroll to position [1525, 0]
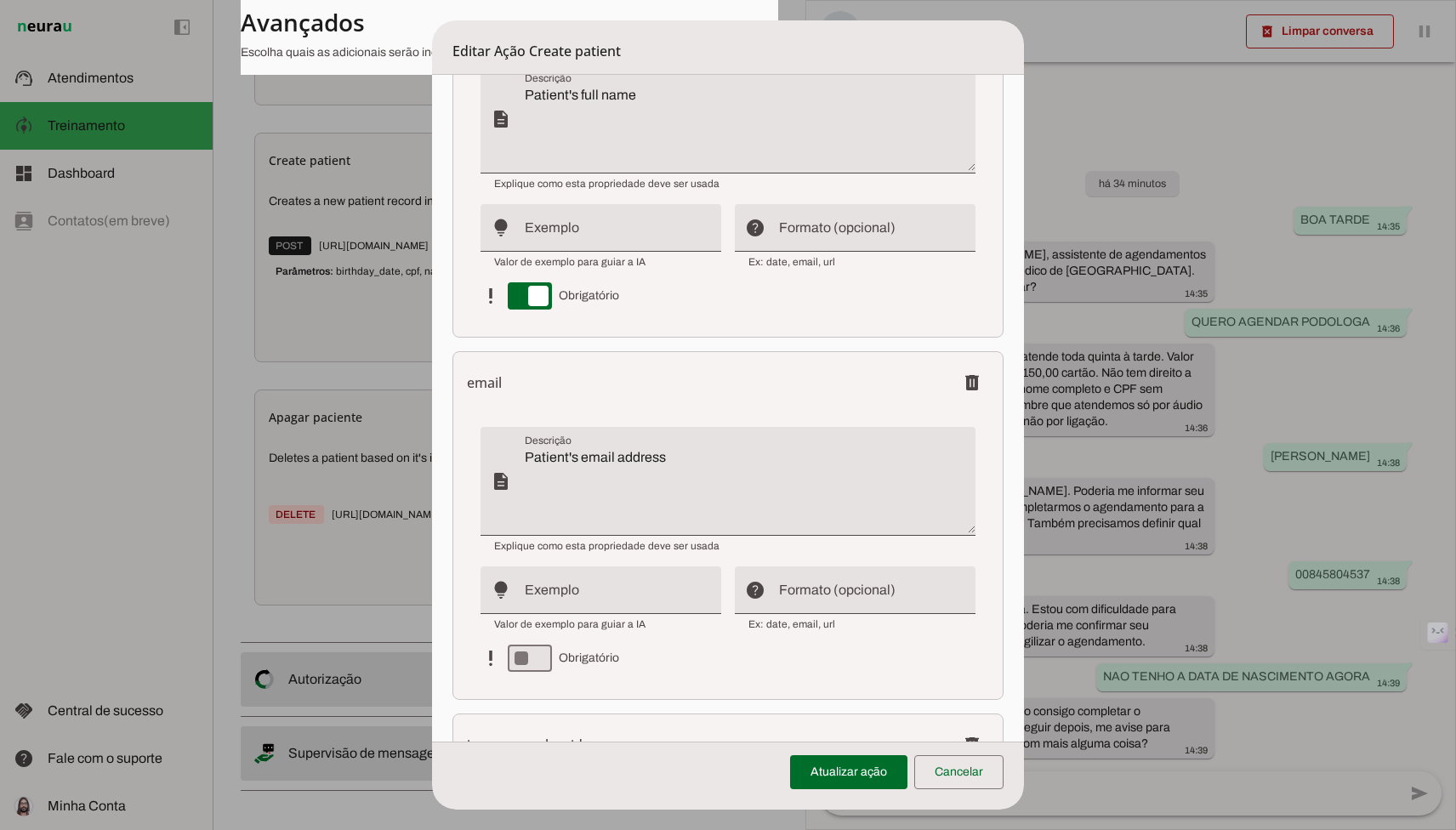
click at [882, 387] on div "email delete" at bounding box center [728, 383] width 522 height 34
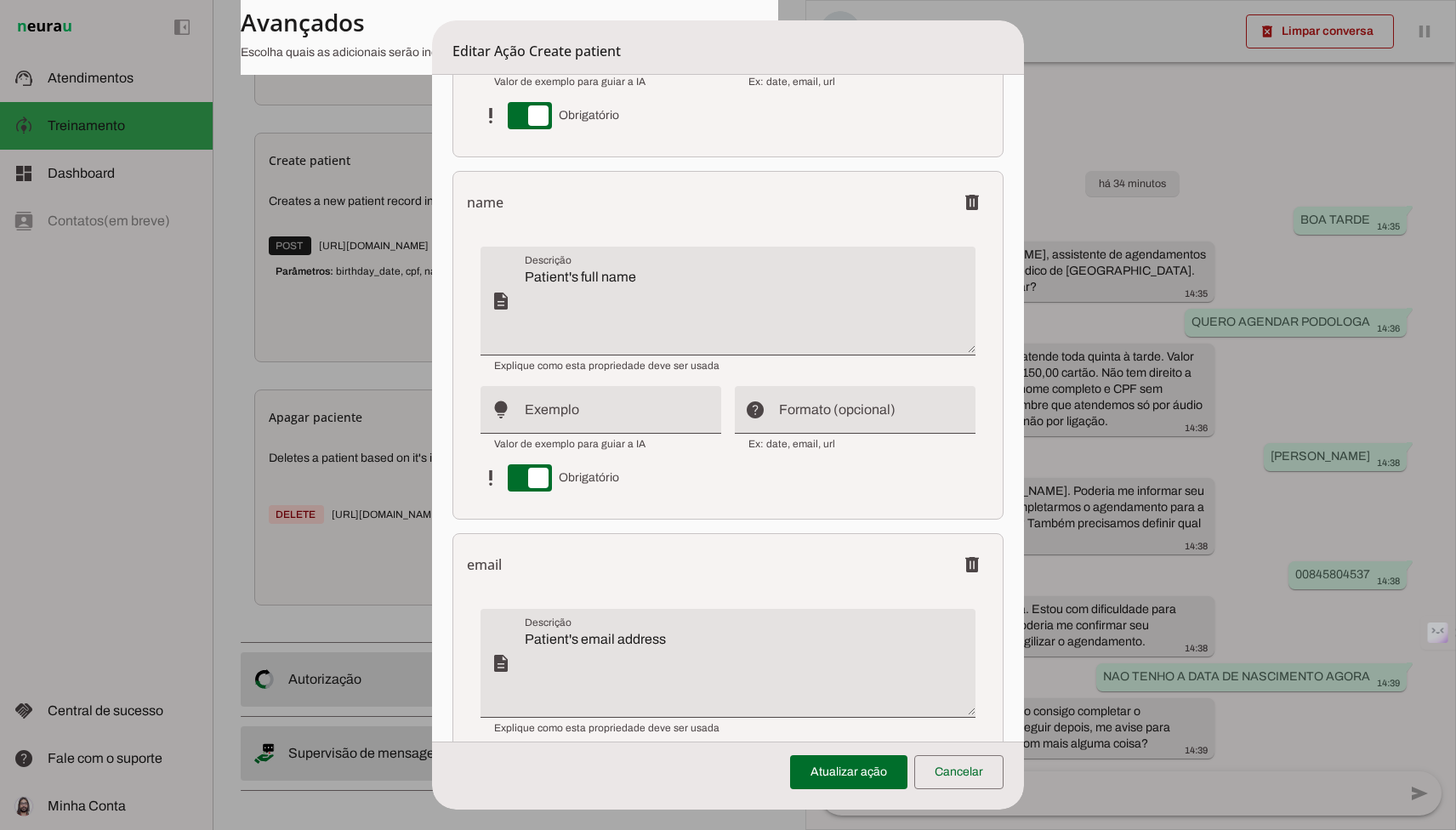
scroll to position [1345, 0]
click at [970, 575] on span at bounding box center [972, 563] width 41 height 41
type textarea "Insurance plan identifier"
type textarea "Patient's phone number. Eleven digits. DDD + 9 + phone number. Without country …"
type input "31989891515"
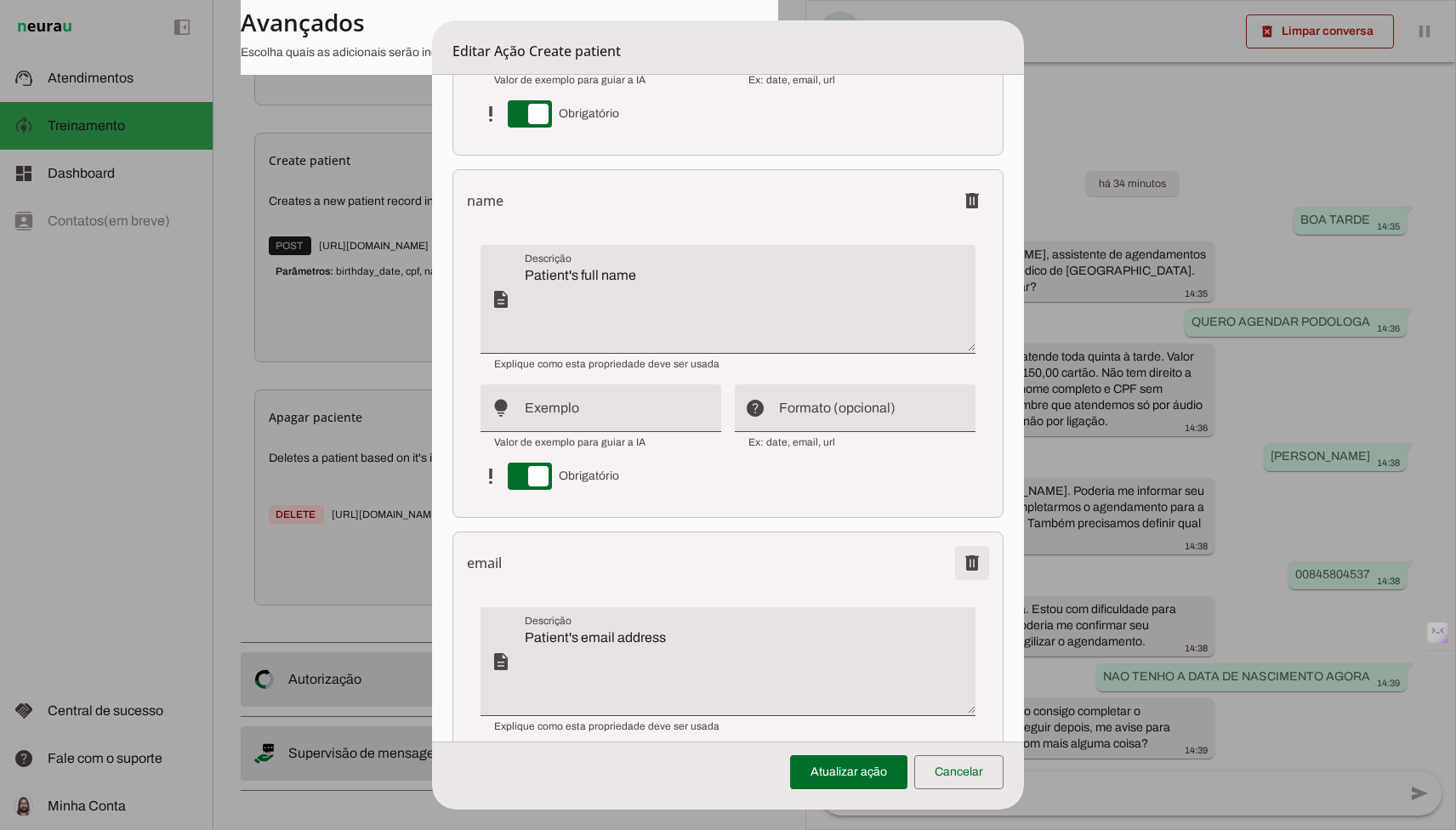
type input "##########"
type textarea "Patient's gender: 'Masculino' (Male) or 'Feminino' (Female)"
type input "Female"
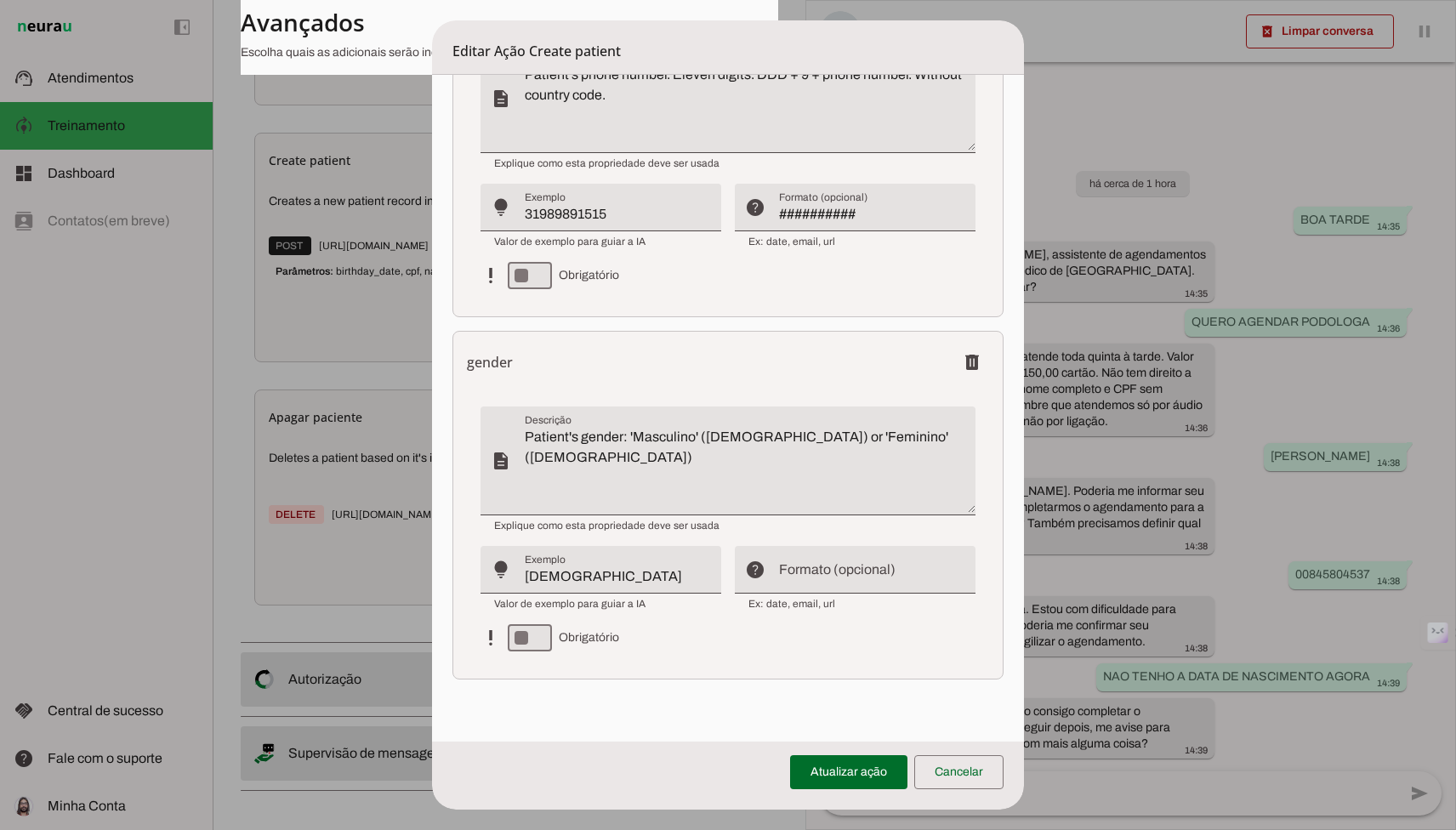
scroll to position [2273, 0]
click at [963, 348] on span at bounding box center [972, 360] width 41 height 41
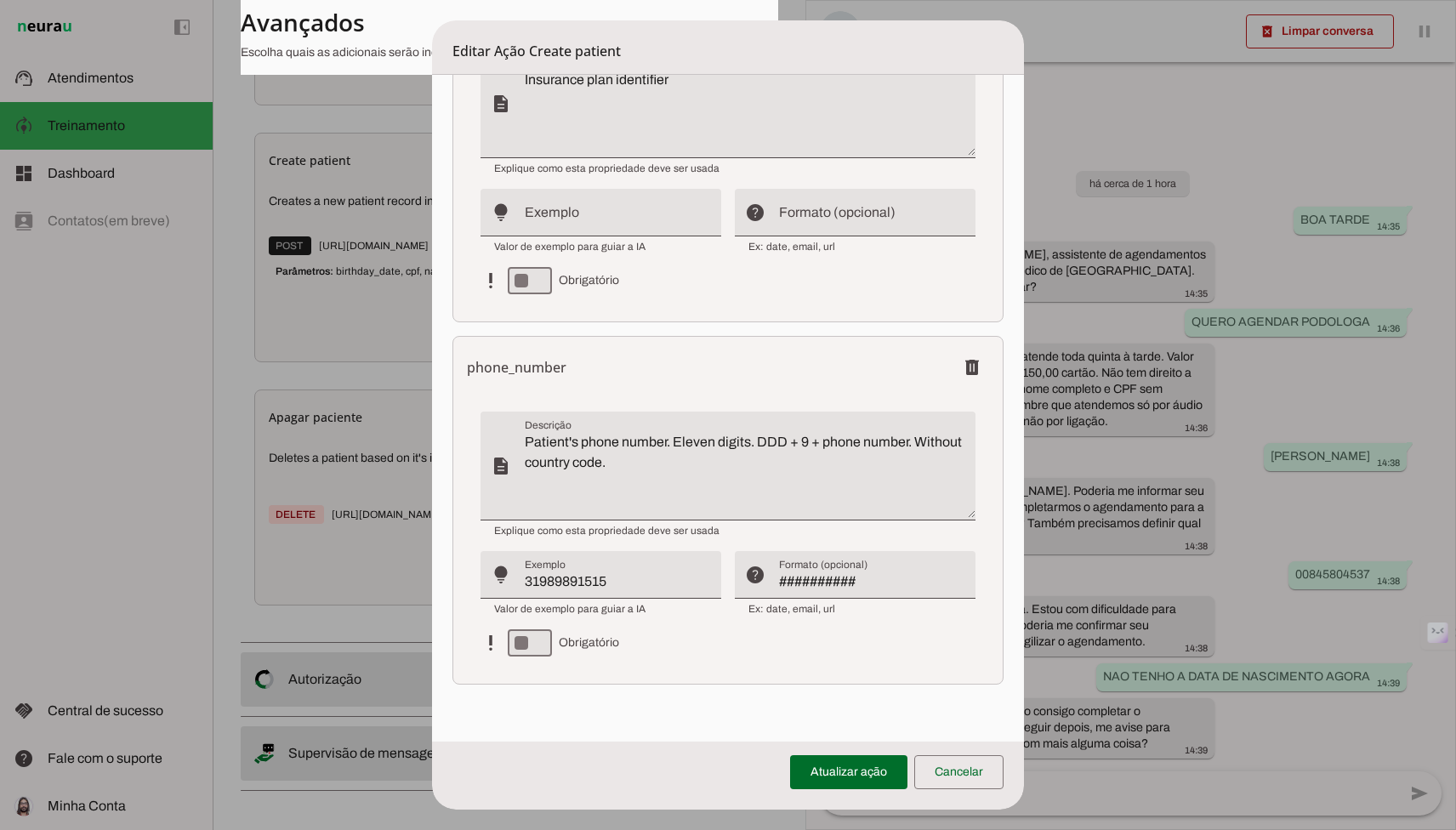
scroll to position [1910, 0]
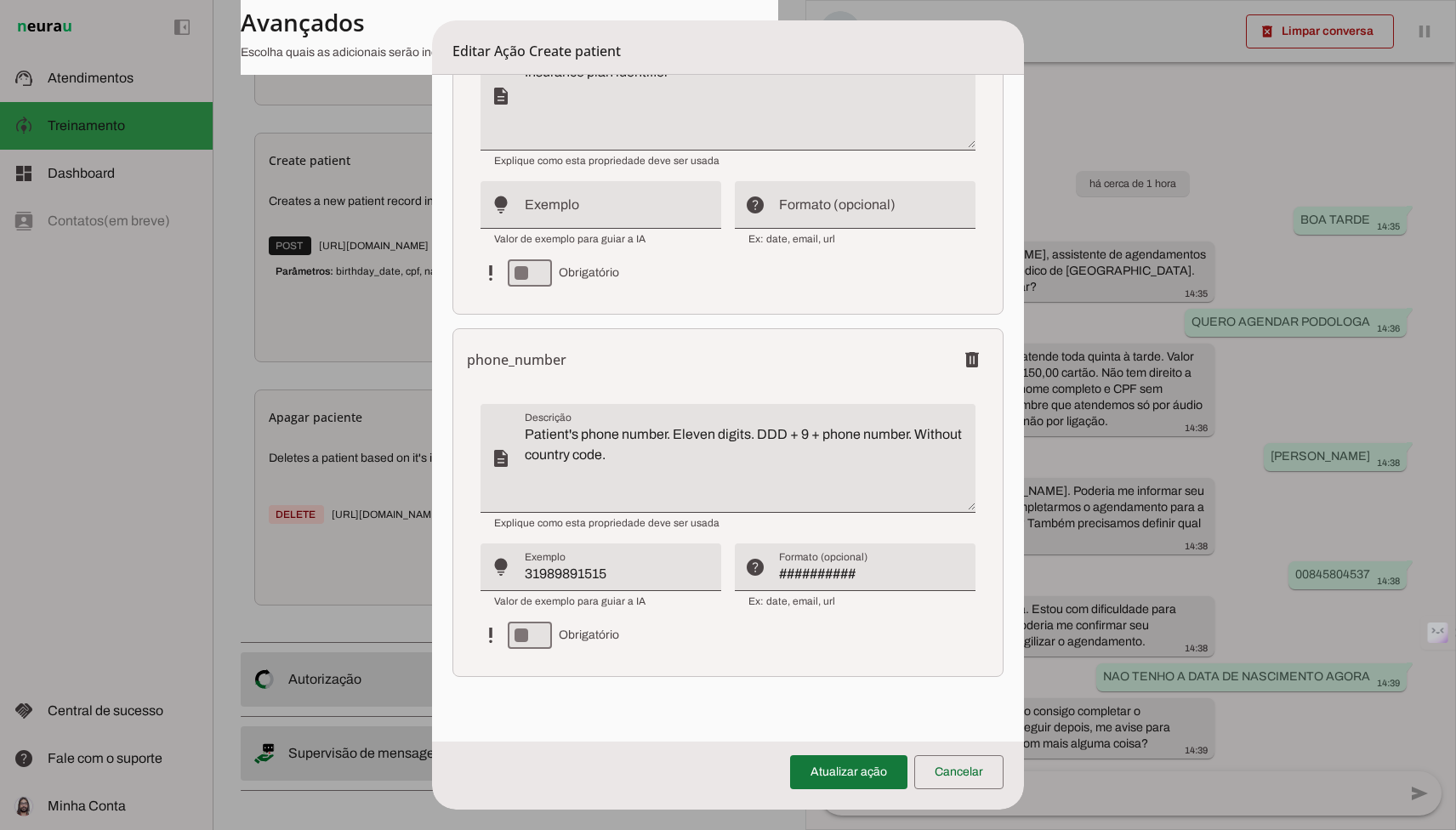
click at [851, 772] on span at bounding box center [848, 772] width 117 height 41
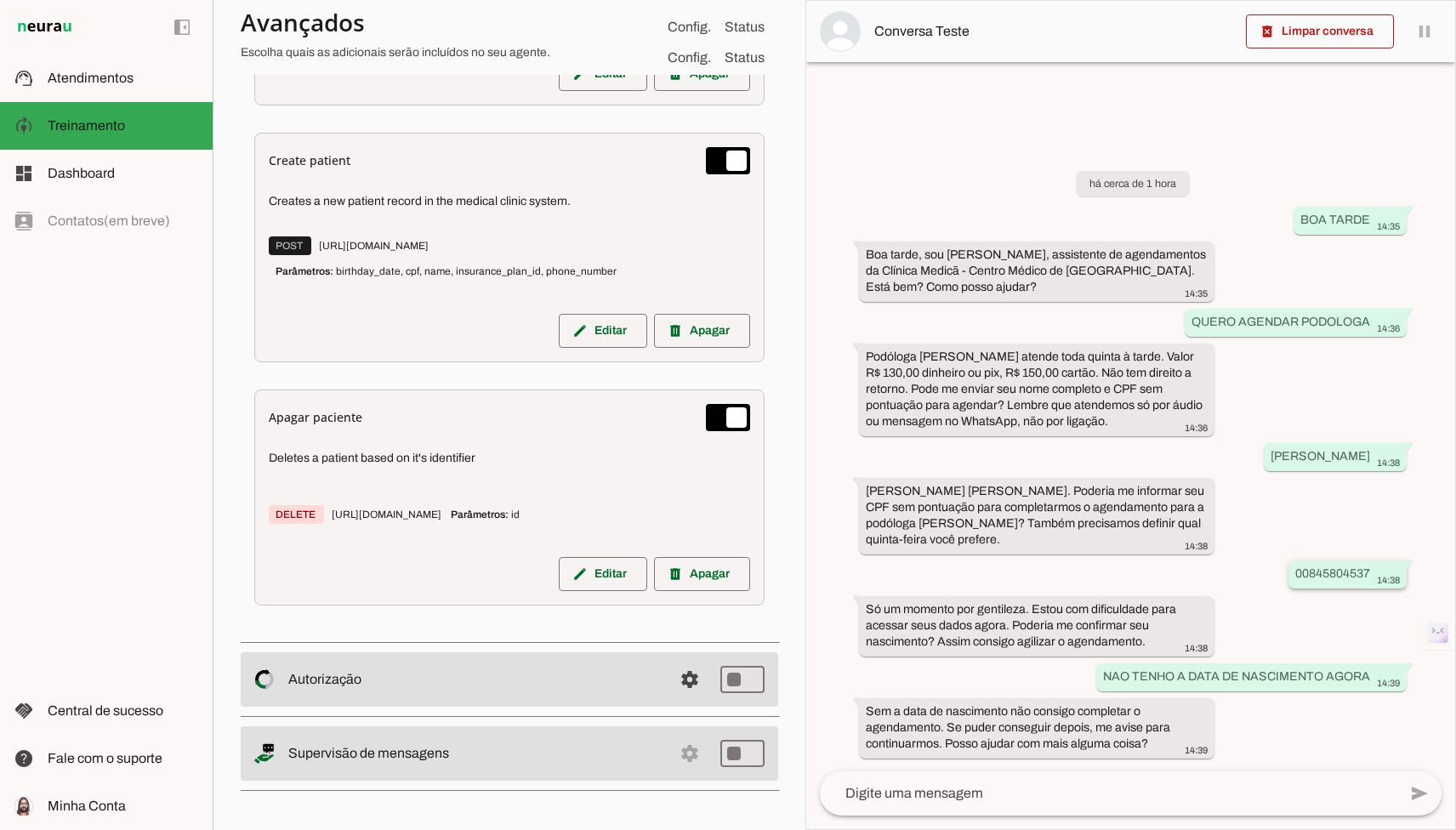
drag, startPoint x: 1294, startPoint y: 577, endPoint x: 1372, endPoint y: 565, distance: 78.9
click at [1373, 567] on div "00845804537 14:38" at bounding box center [1348, 576] width 105 height 21
click at [1263, 545] on div "há cerca de 1 hora BOA TARDE 14:35 Boa tarde, sou Carla, assistente de agendame…" at bounding box center [1130, 452] width 649 height 638
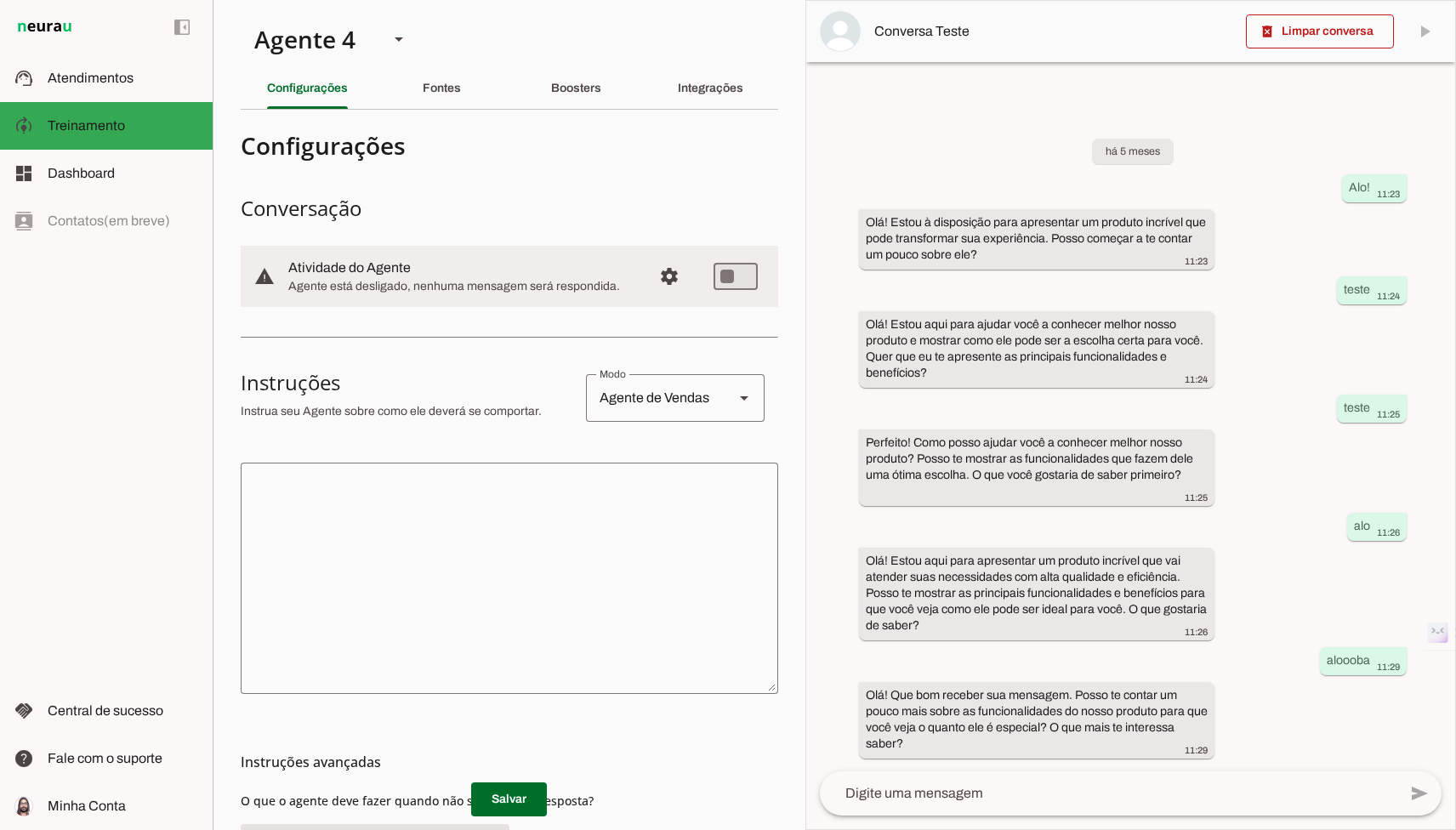
scroll to position [11, 0]
